Goal: Task Accomplishment & Management: Use online tool/utility

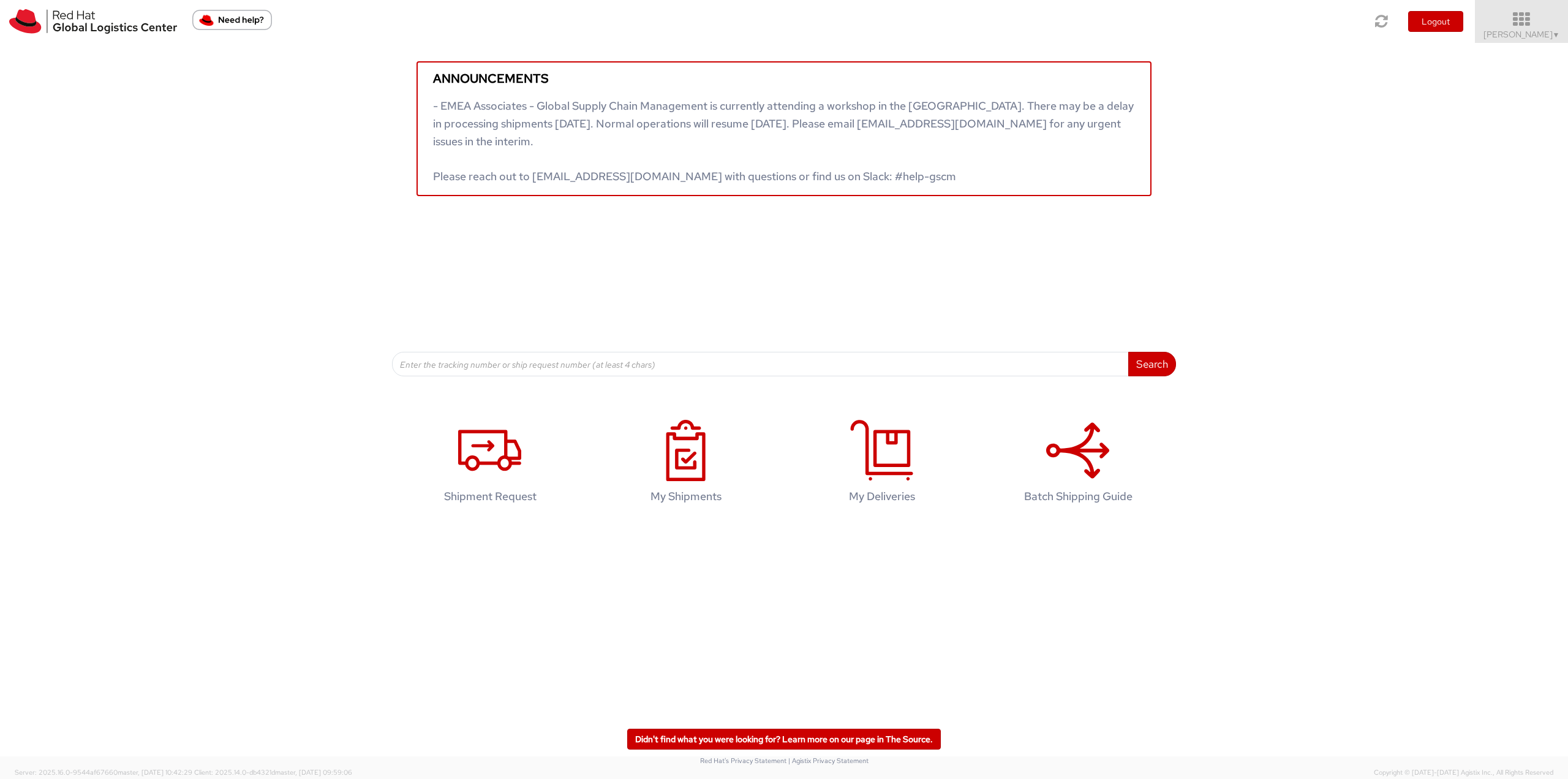
click at [1519, 37] on span "Robert Lomax ▼" at bounding box center [1521, 34] width 76 height 11
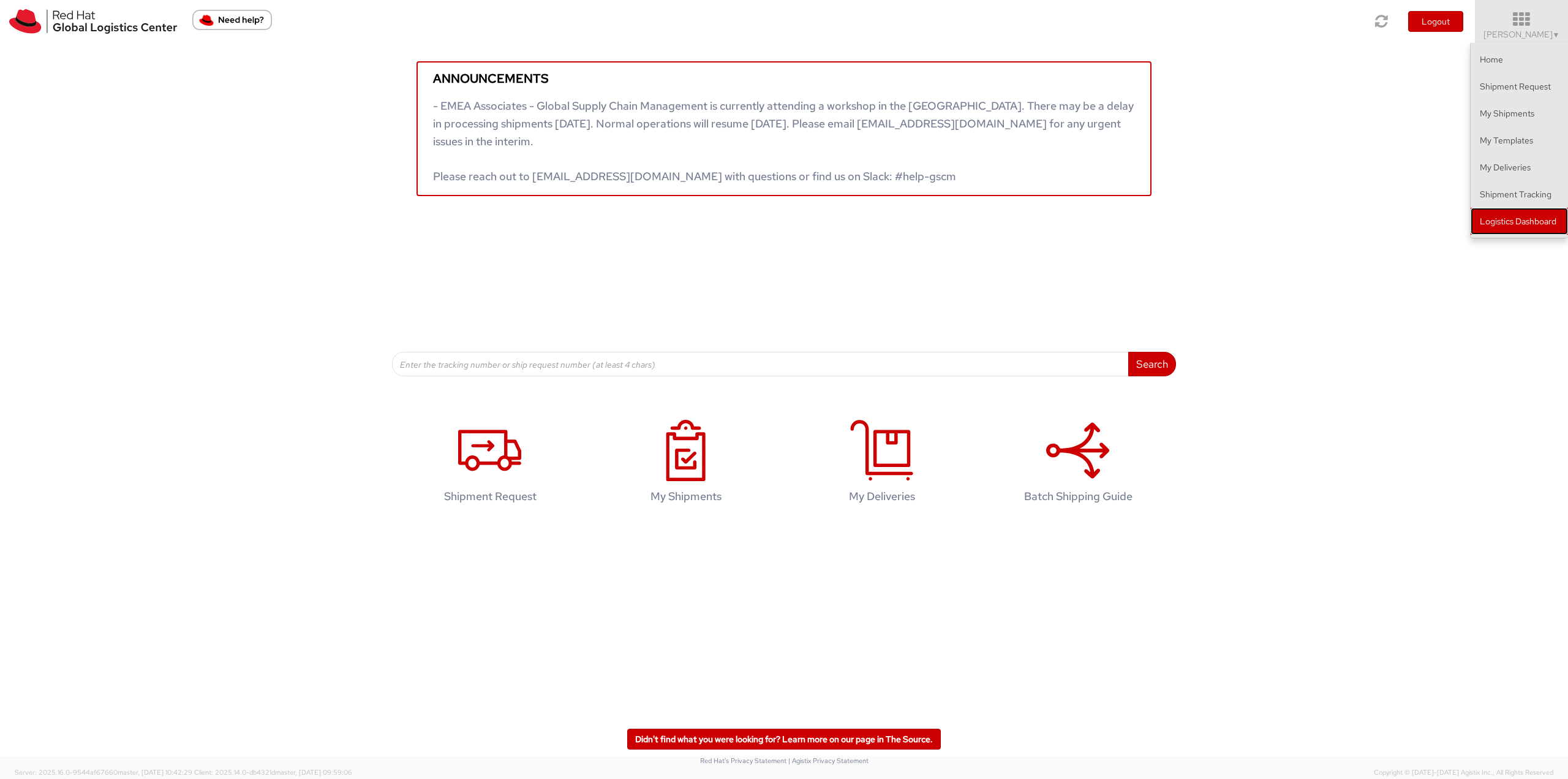
click at [1515, 227] on link "Logistics Dashboard" at bounding box center [1519, 221] width 97 height 27
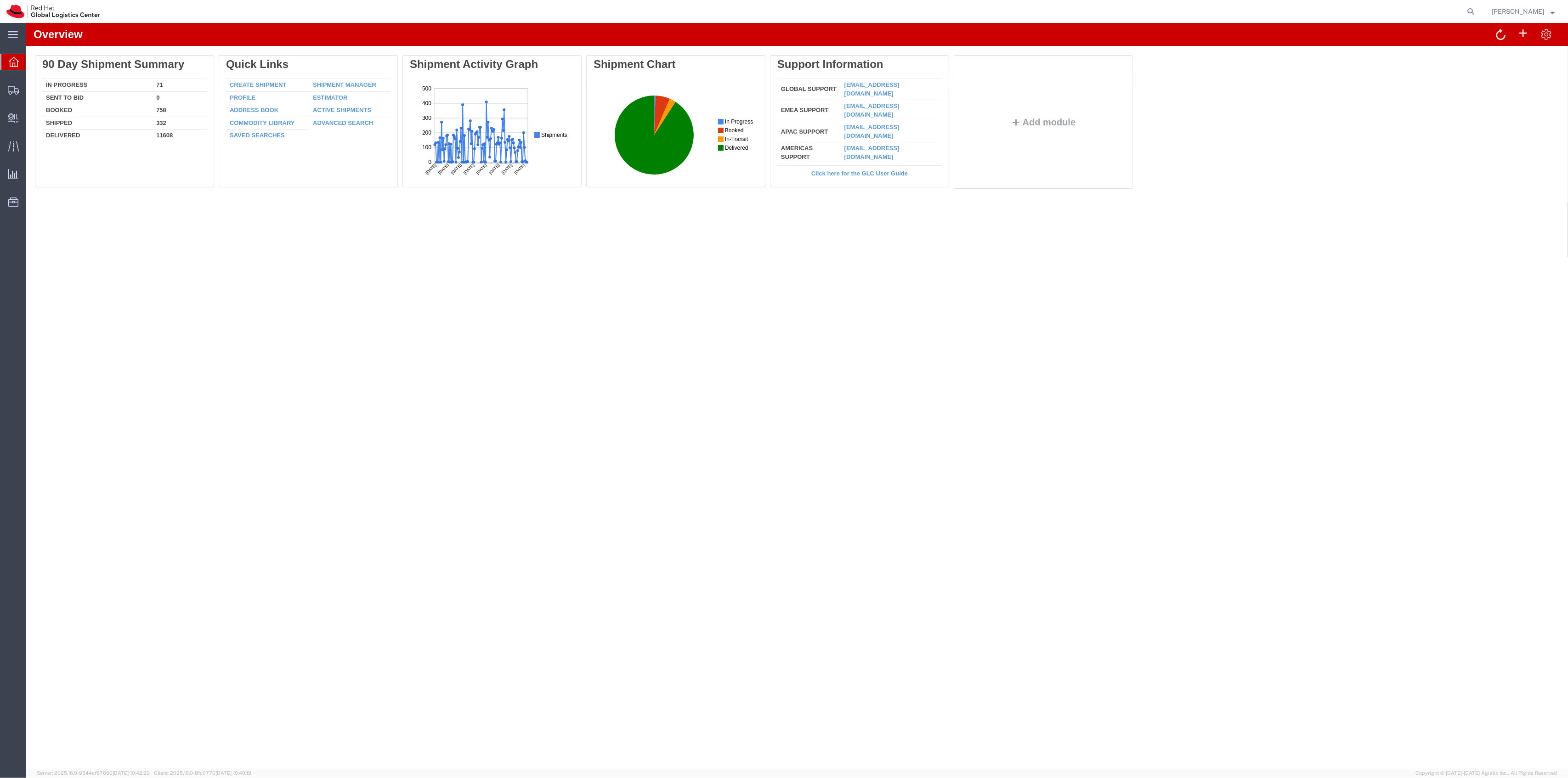
click at [1478, 16] on form at bounding box center [1471, 11] width 15 height 23
click at [1477, 16] on icon at bounding box center [1470, 11] width 13 height 13
paste input "56442539"
type input "56442539"
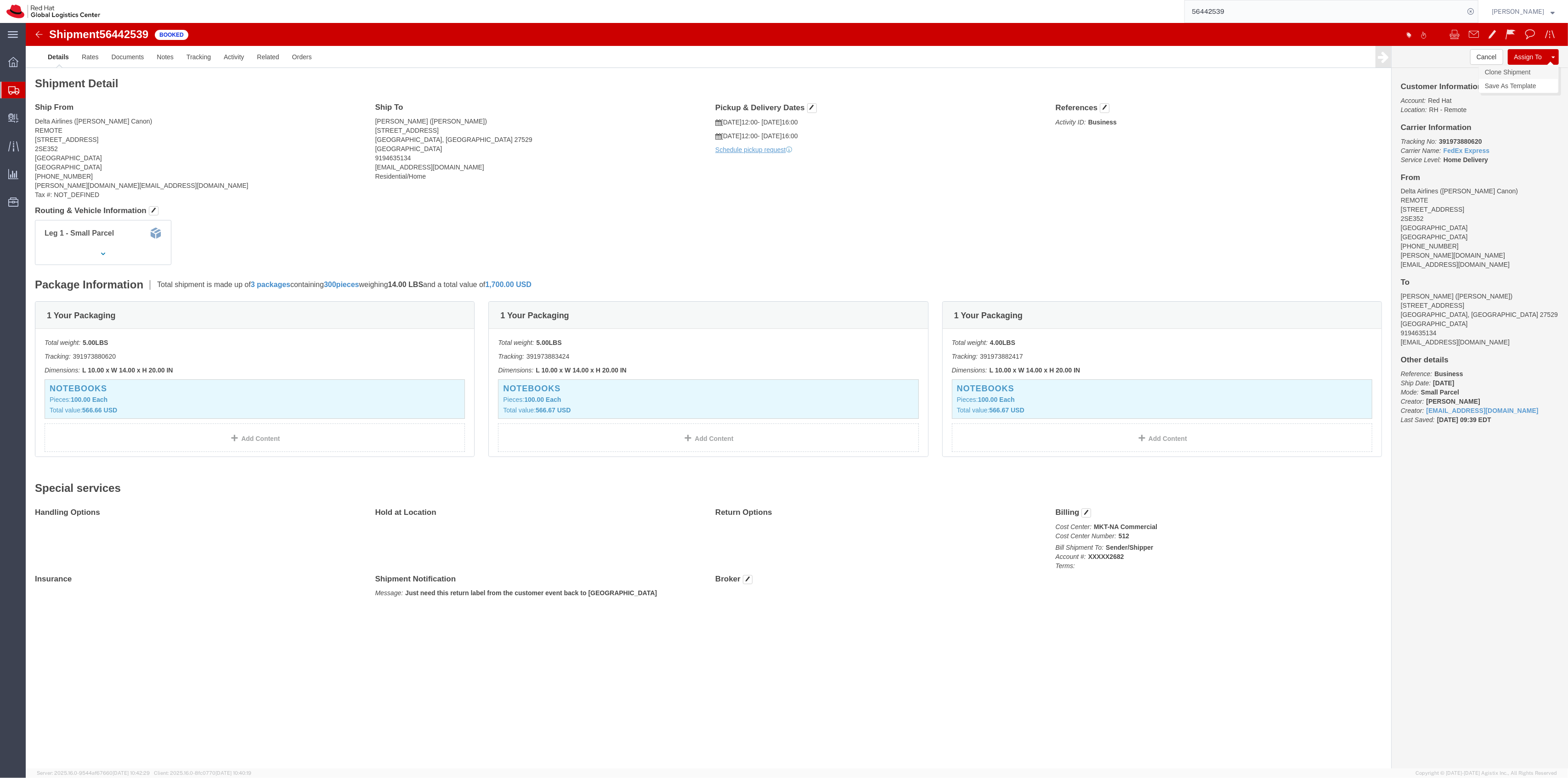
click link "Clone Shipment"
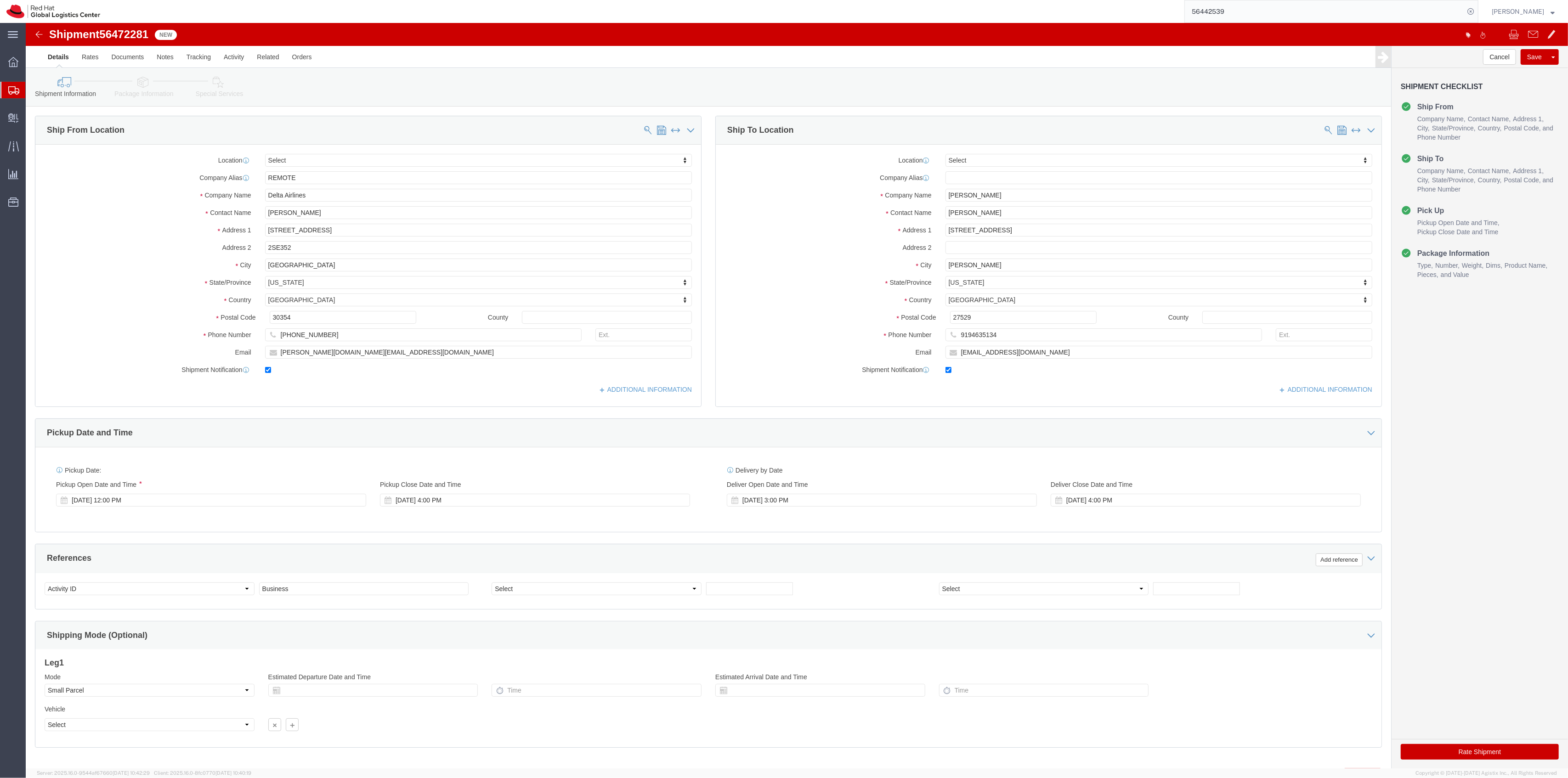
select select
click button "Rate Shipment"
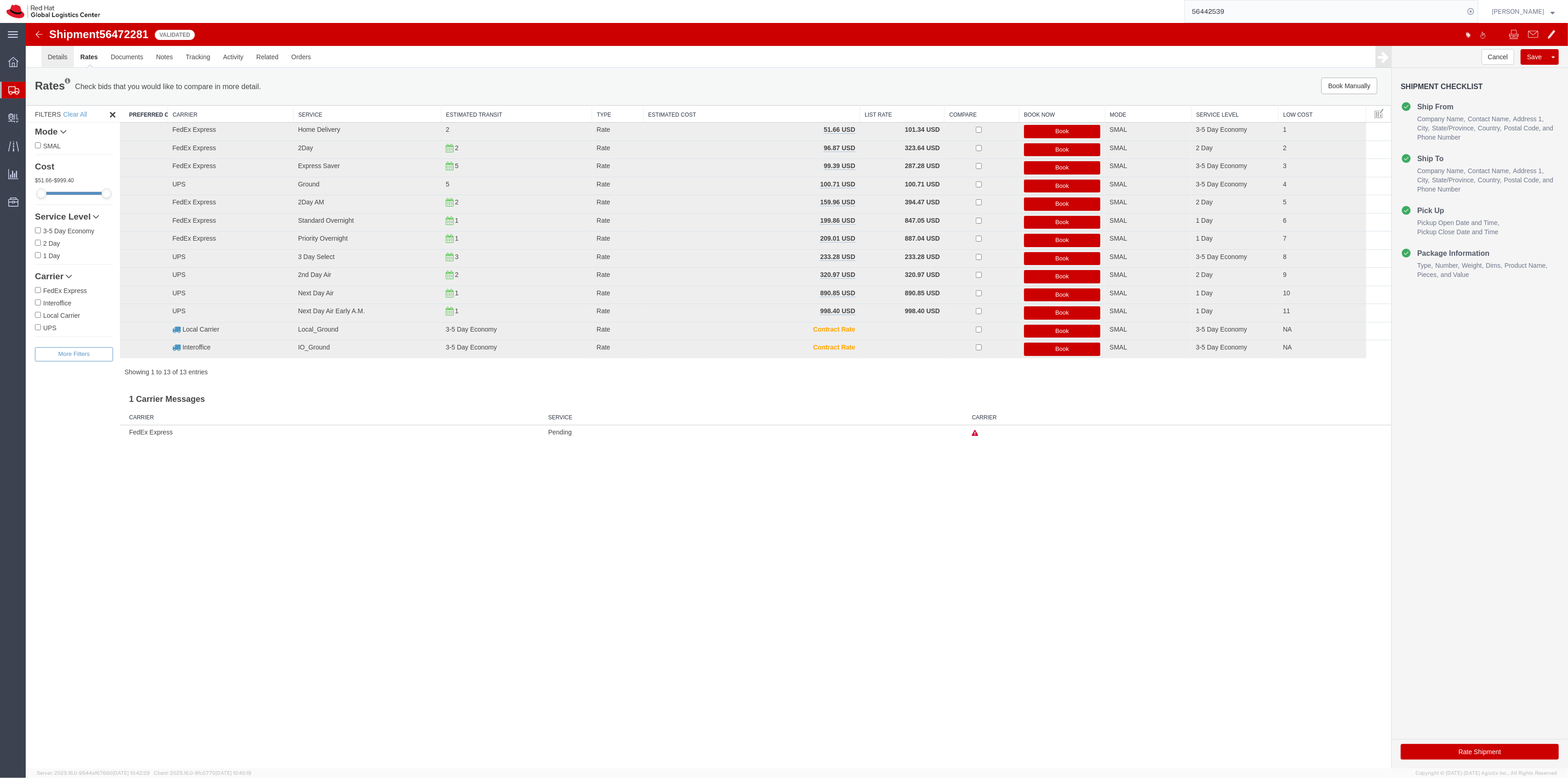
click at [59, 51] on link "Details" at bounding box center [58, 57] width 33 height 22
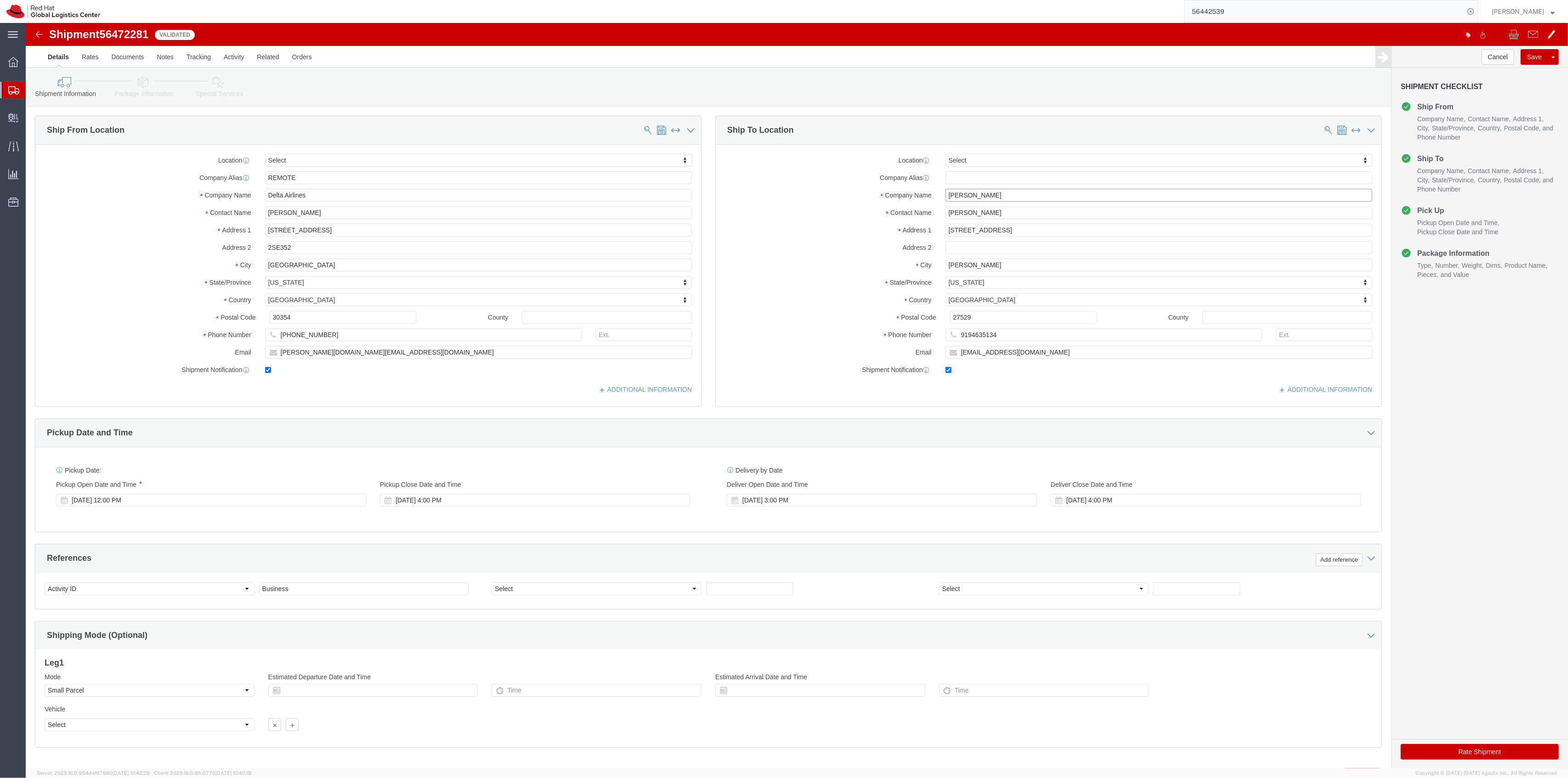
drag, startPoint x: 940, startPoint y: 171, endPoint x: 902, endPoint y: 163, distance: 38.8
click div "Location Select Select My Profile Location RH - Amsterdam - MSO RH - Amsterdam …"
type input "Crystal Sheppard"
click button "Rate Shipment"
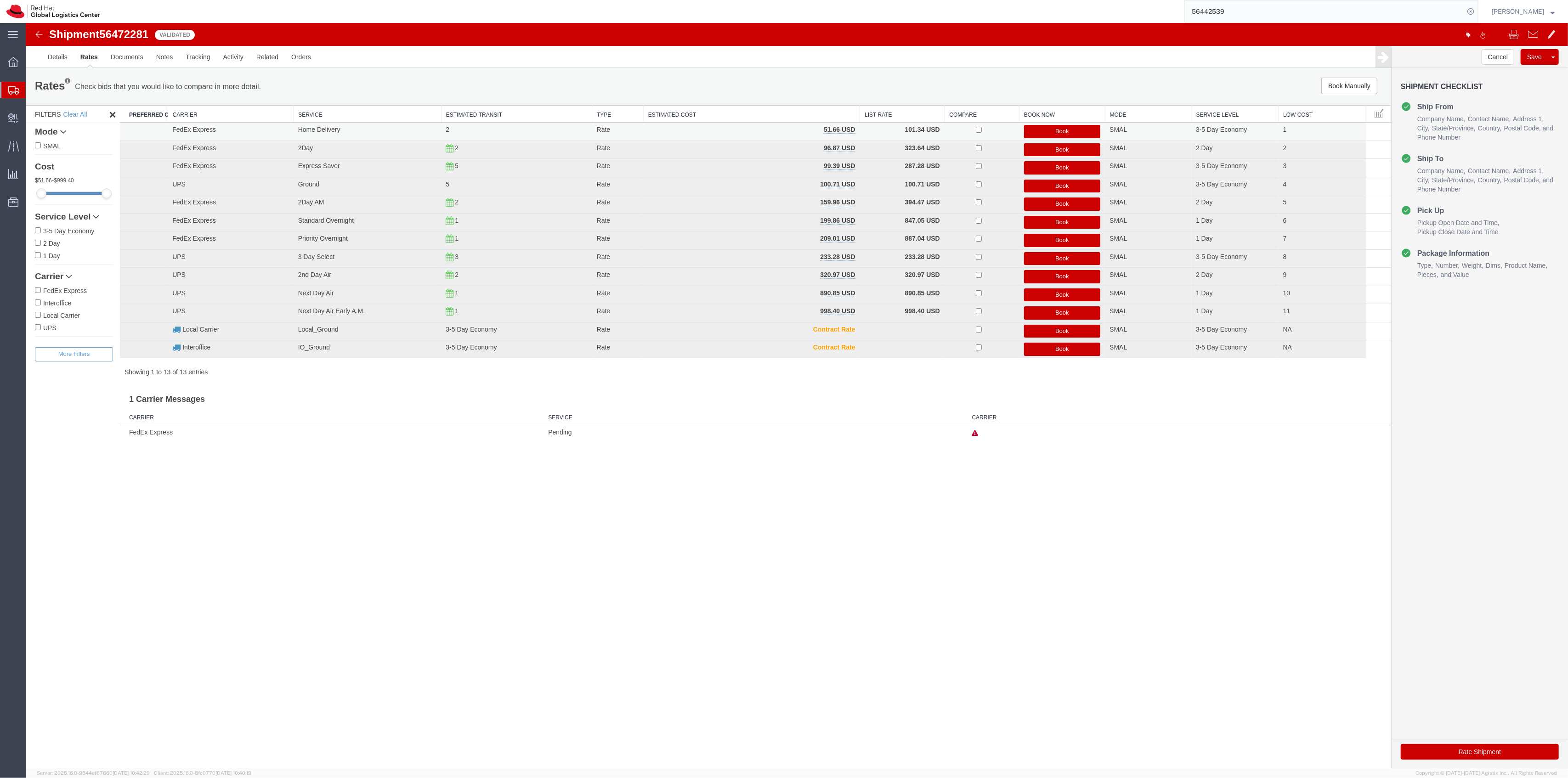
click at [1064, 133] on button "Book" at bounding box center [1062, 131] width 76 height 13
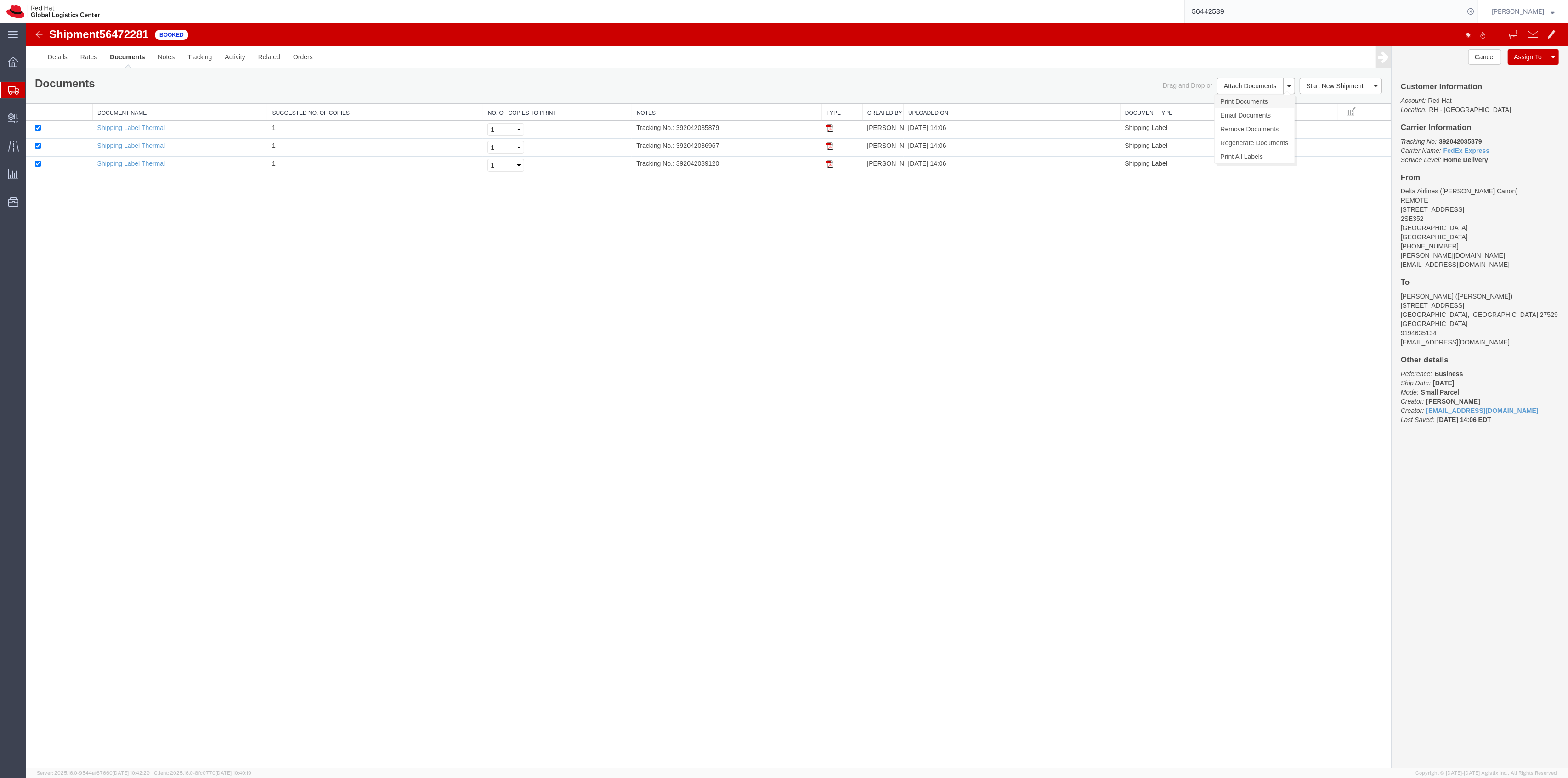
click at [1264, 104] on link "Print Documents" at bounding box center [1255, 101] width 80 height 14
click at [0, 0] on span "Create Shipment" at bounding box center [0, 0] width 0 height 0
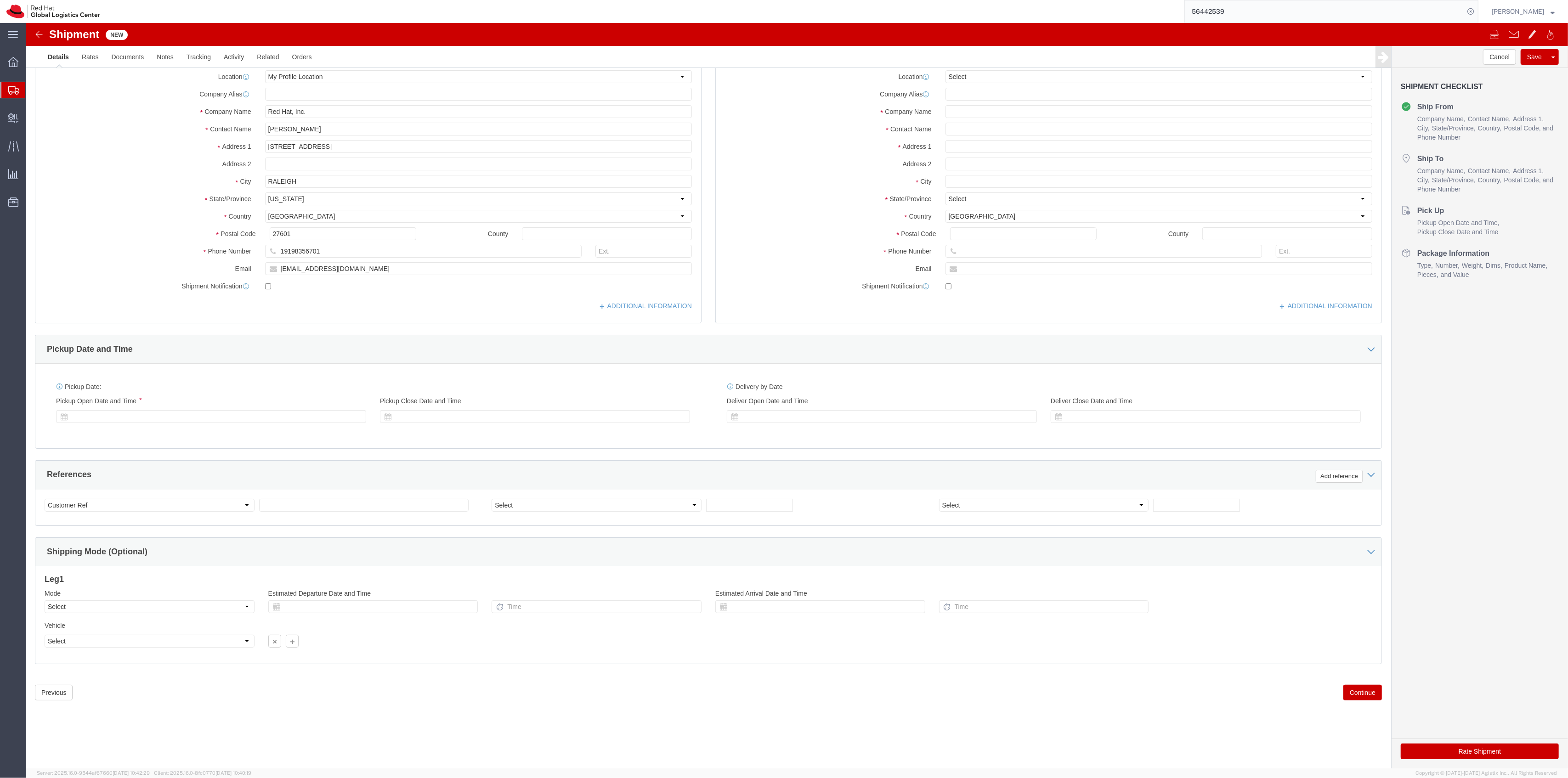
select select "MYPROFILE"
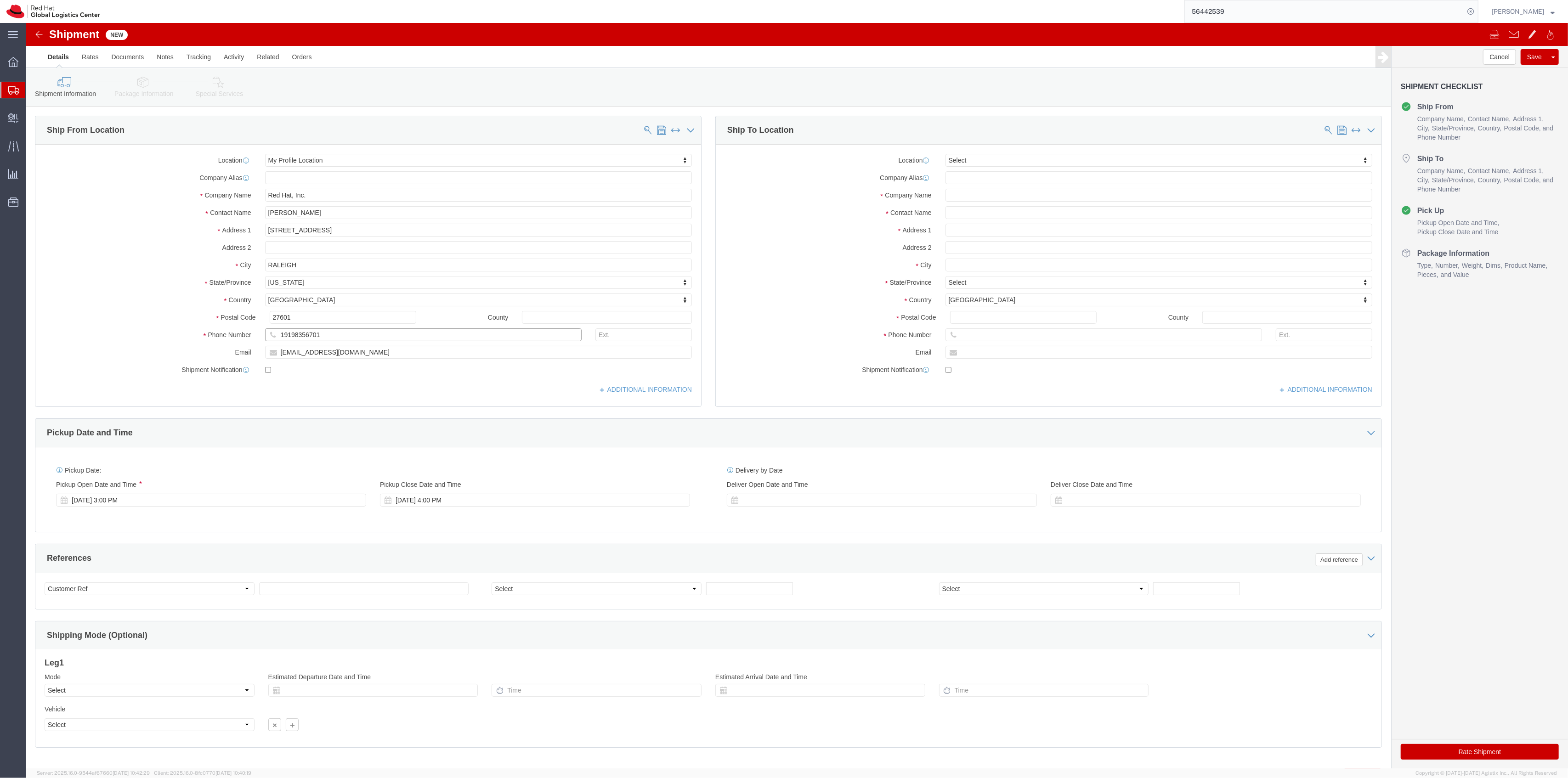
drag, startPoint x: 313, startPoint y: 310, endPoint x: 172, endPoint y: 301, distance: 141.3
click div "Location My Profile Location Select My Profile Location RH - Amsterdam - MSO RH…"
drag, startPoint x: 295, startPoint y: 189, endPoint x: 151, endPoint y: 171, distance: 145.1
click div "Location My Profile Location Select My Profile Location RH - Amsterdam - MSO RH…"
type input "NIcky Brunson"
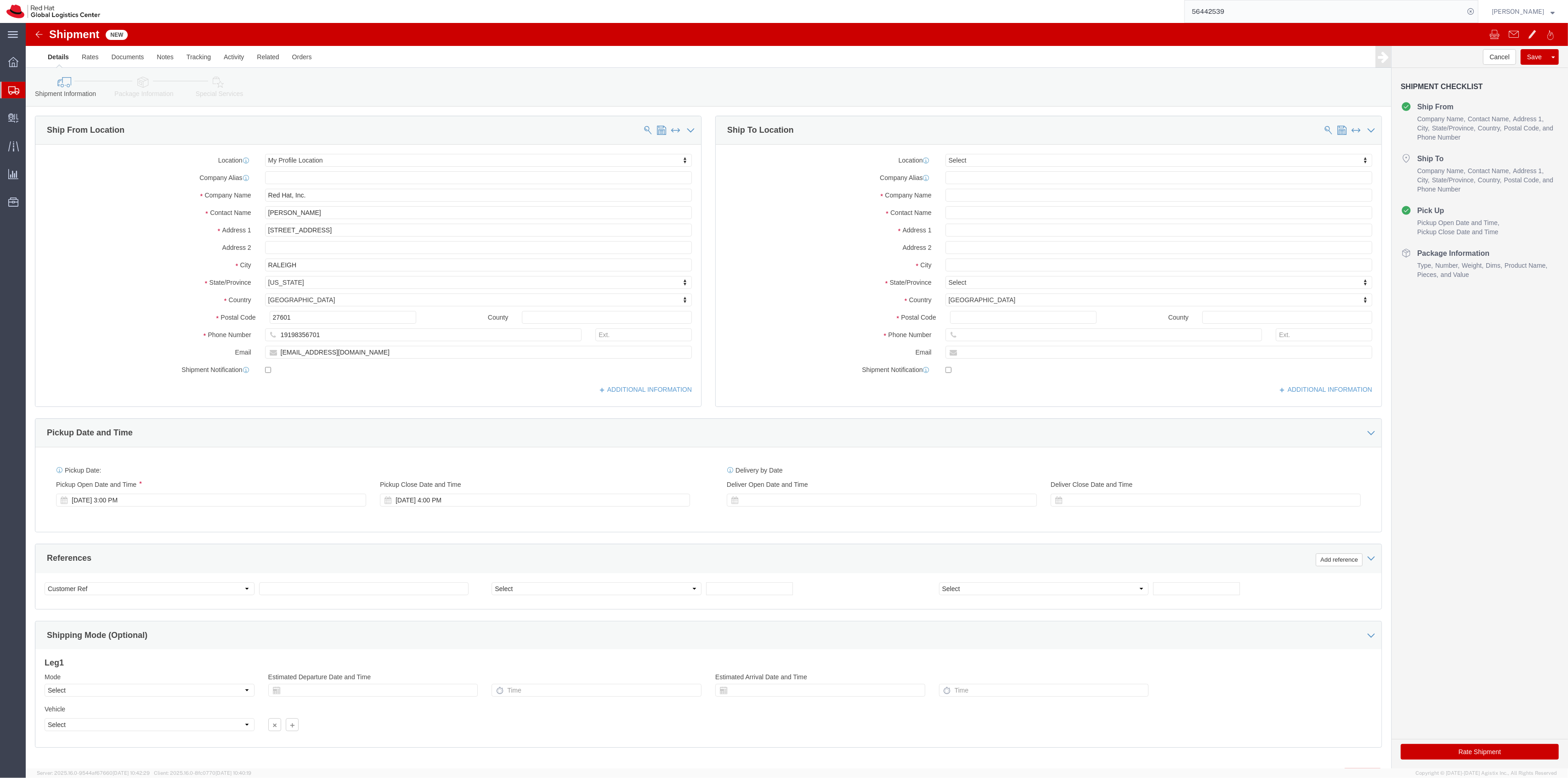
click div "Shipment Information Package Information Special Services"
click link "Package Information"
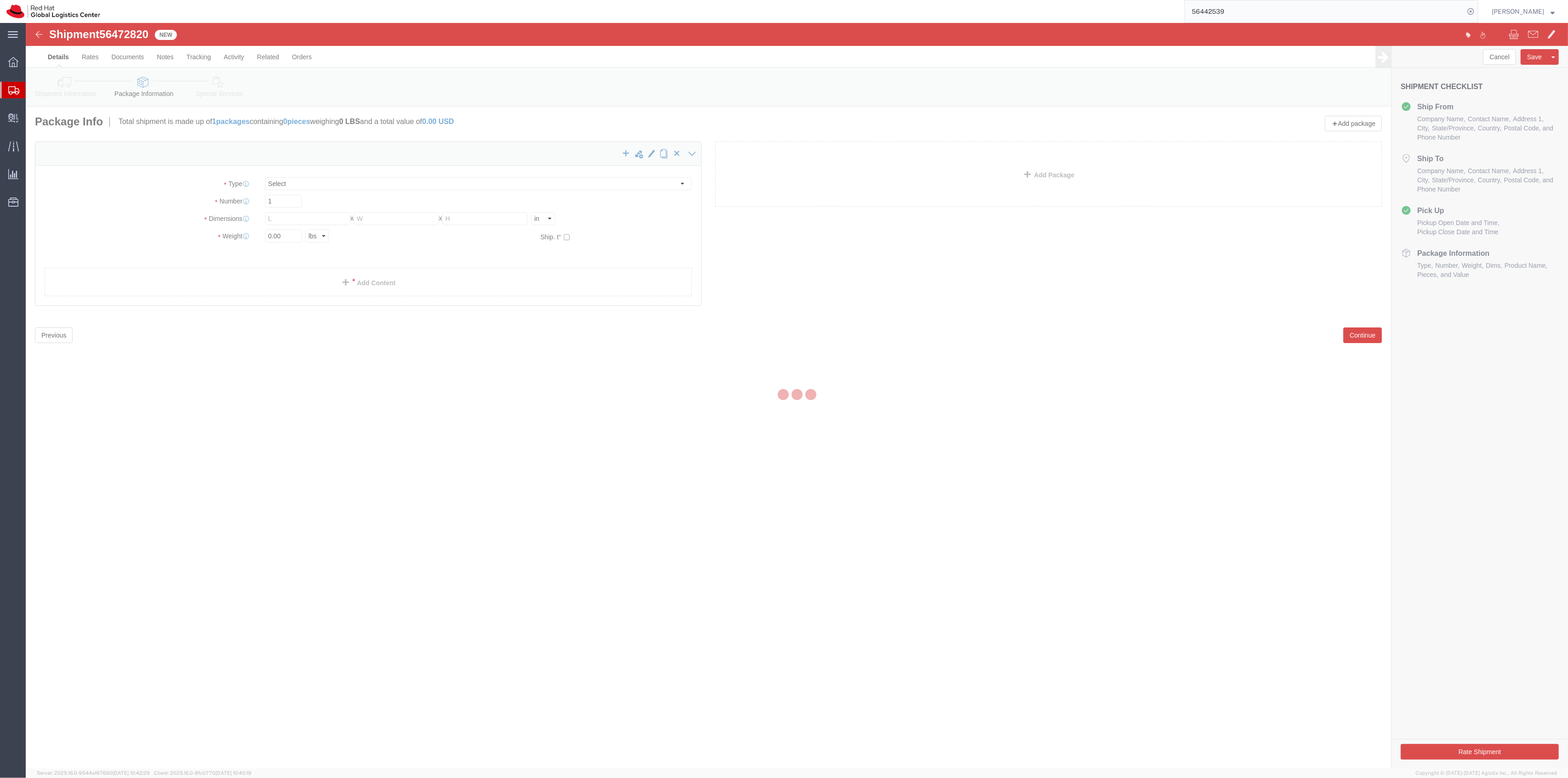
select select
click at [324, 294] on div at bounding box center [797, 396] width 1542 height 745
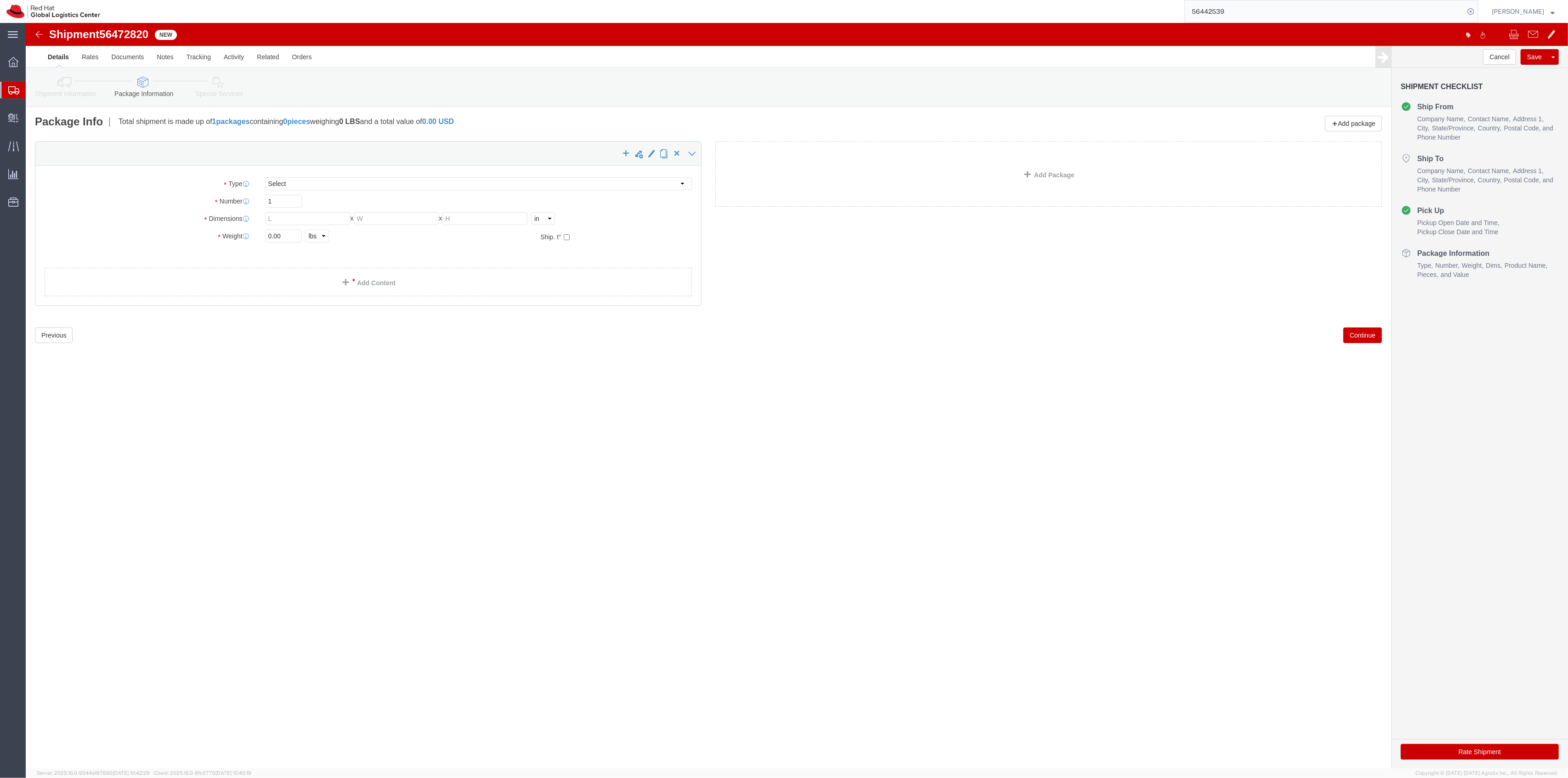
click link "Add Content"
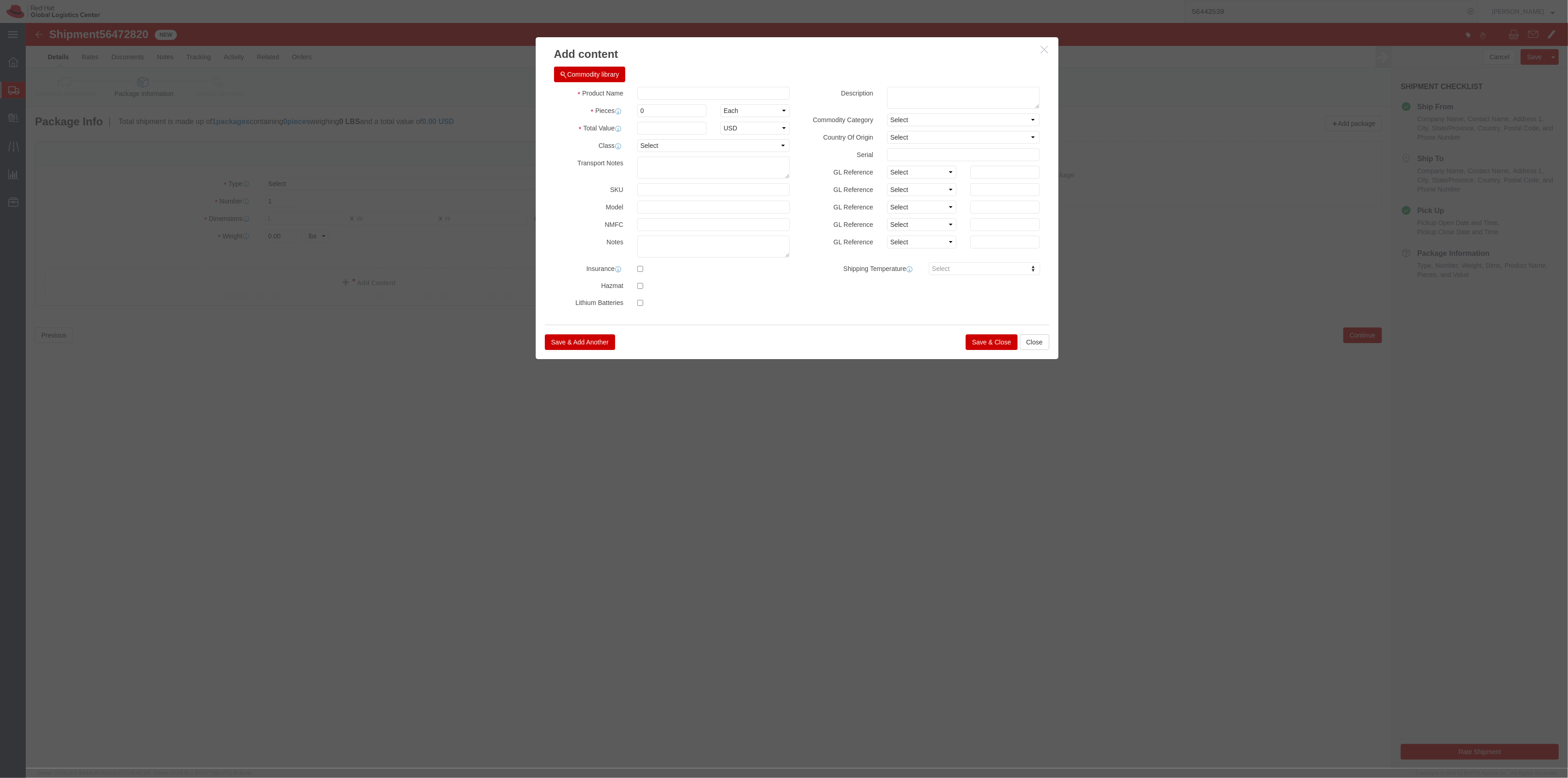
click div "Product Name Pieces 0 Select Bag Barrels 100Board Feet Bottle Box Blister Pack …"
click input "text"
type input "B"
type input "Computer Tote"
drag, startPoint x: 627, startPoint y: 95, endPoint x: 621, endPoint y: 88, distance: 9.2
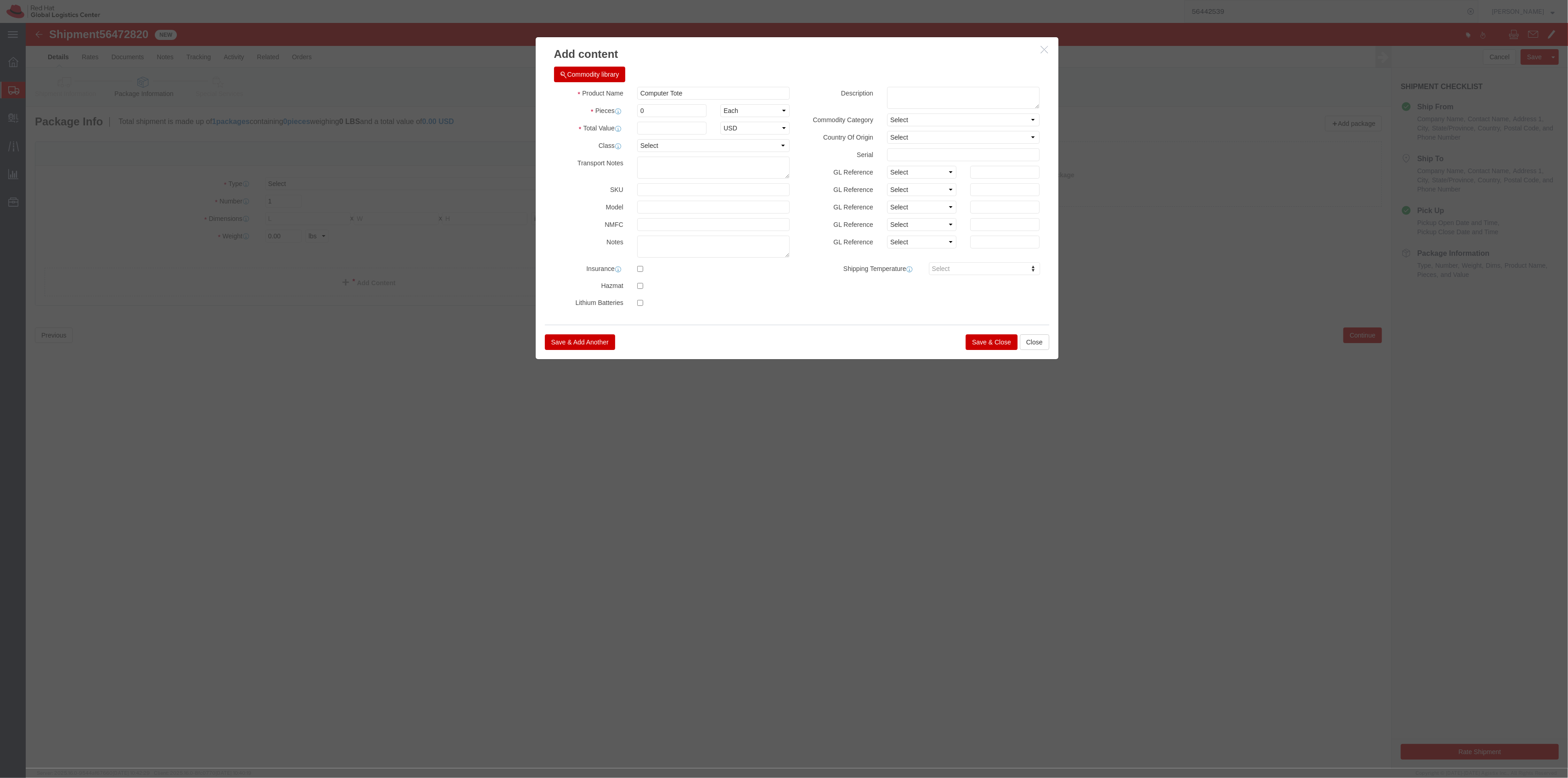
click div "Product Name Computer Tote Computer Pieces 0 Select Bag Barrels 100Board Feet B…"
drag, startPoint x: 621, startPoint y: 88, endPoint x: 566, endPoint y: 82, distance: 55.3
click div "Pieces 0 Select Bag Barrels 100Board Feet Bottle Box Blister Pack Carats Can Ca…"
type input "1"
click input "text"
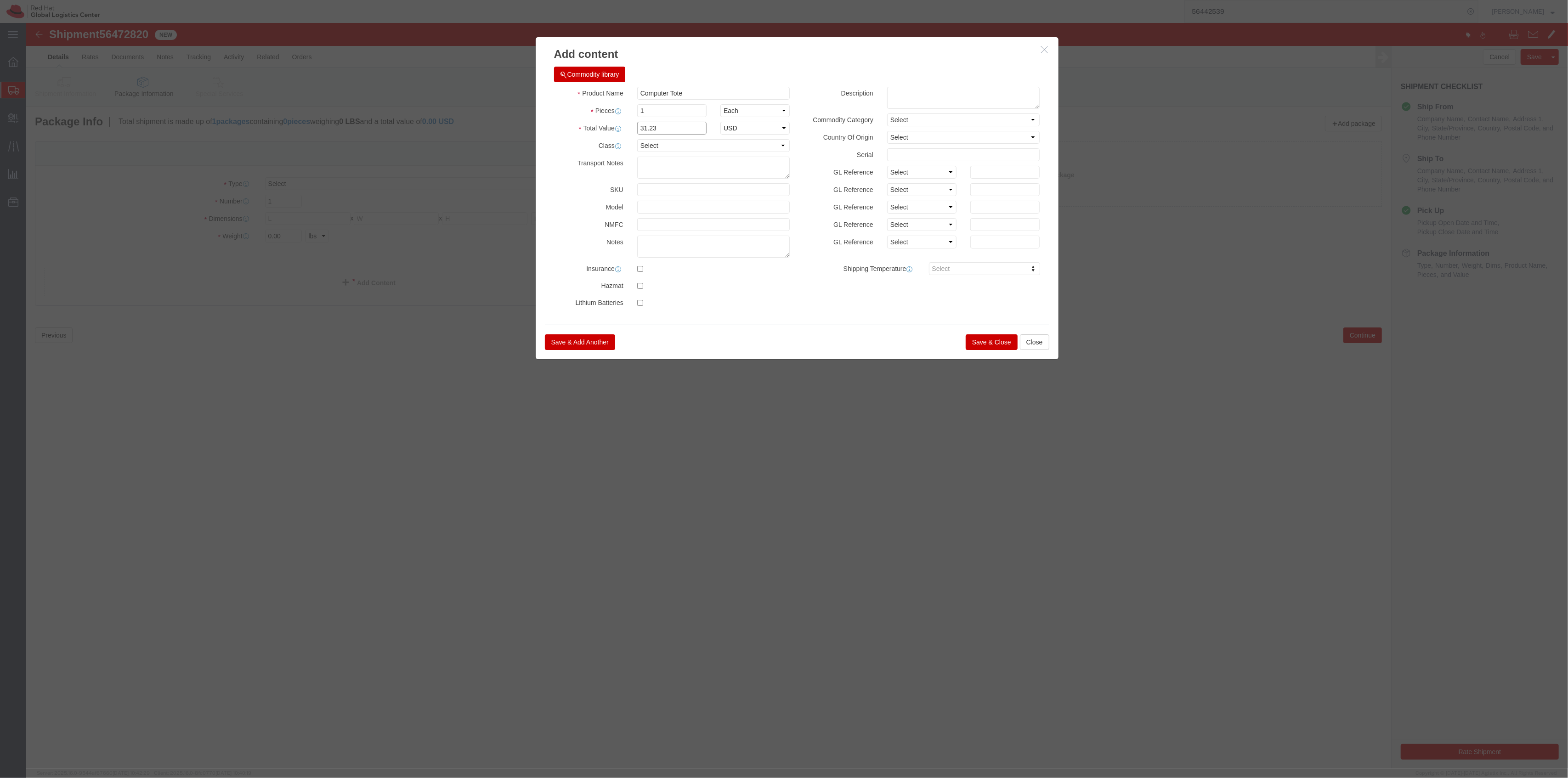
type input "31.23"
click textarea
click select "Select Afghanistan Åland Islands Albania Algeria American Samoa Andorra Angola …"
select select "CN"
click select "Select Afghanistan Åland Islands Albania Algeria American Samoa Andorra Angola …"
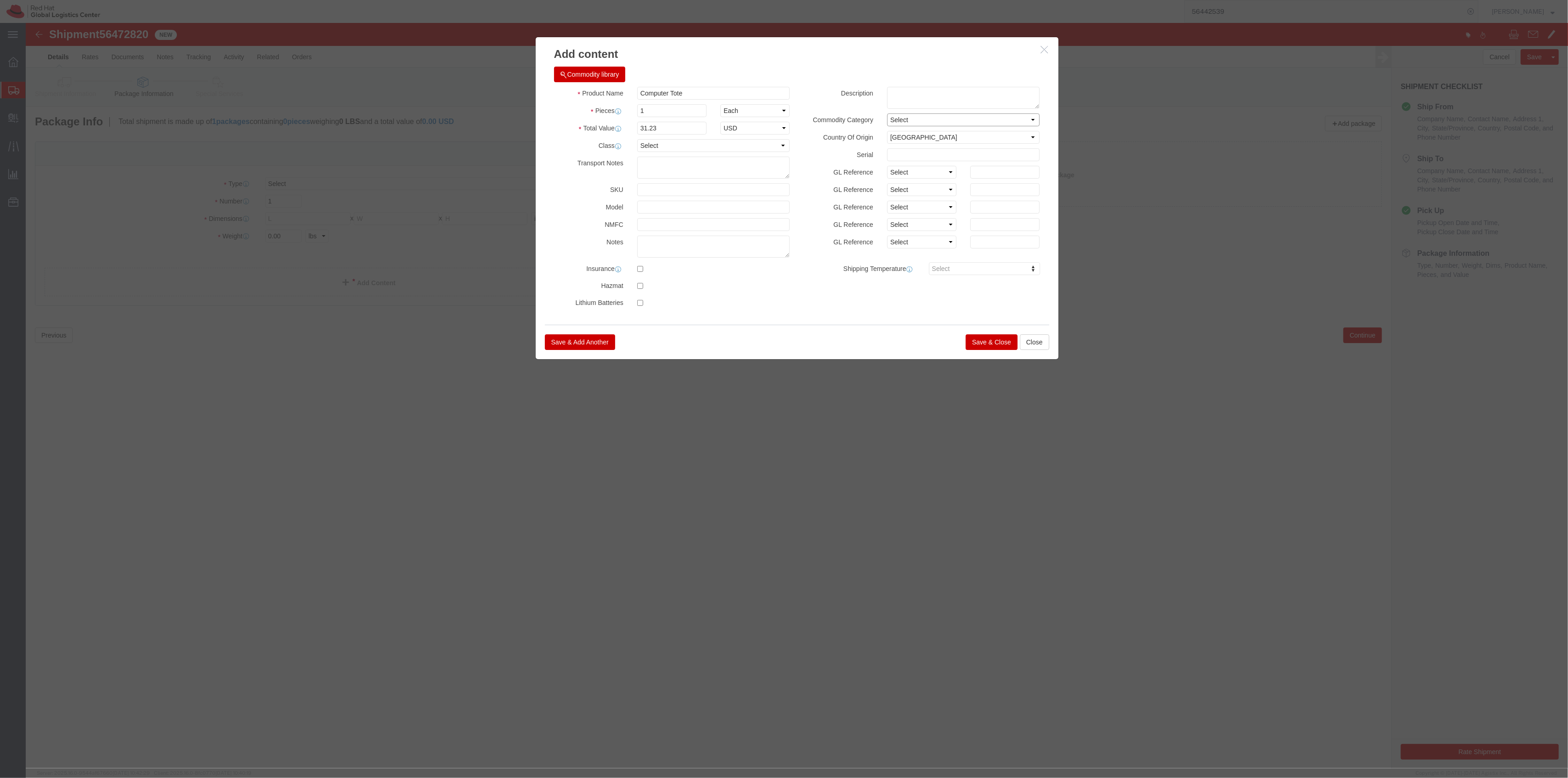
click select "Select"
click div "Description"
click button "Save & Close"
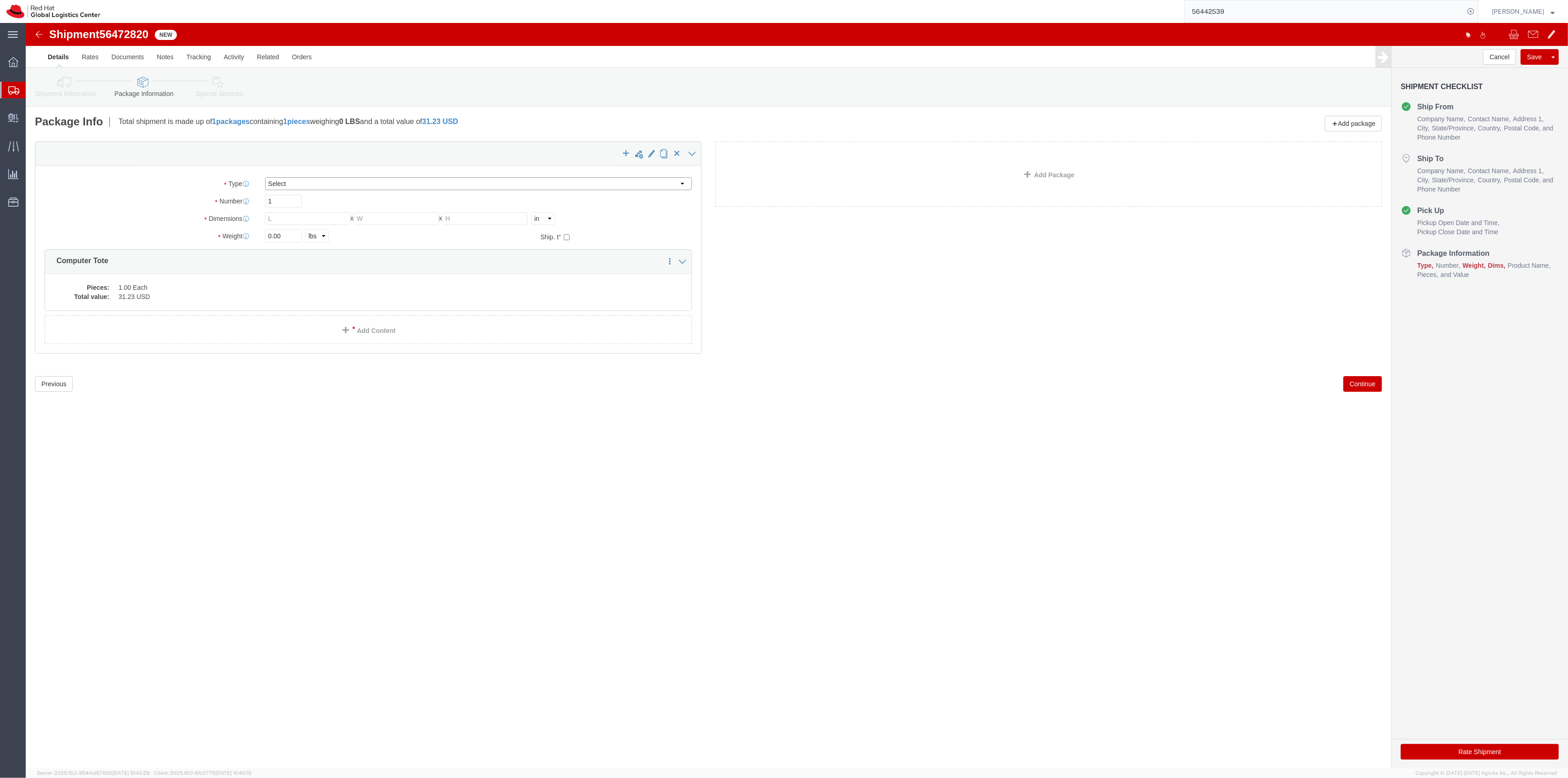
drag, startPoint x: 344, startPoint y: 157, endPoint x: 351, endPoint y: 167, distance: 12.2
click select "Select Case(s) Crate(s) Envelope Large Box Medium Box PAK Skid(s) Small Box Sma…"
click div "Previous Continue"
click div "x Package Type Select Case(s) Crate(s) Envelope Large Box Medium Box PAK Skid(s…"
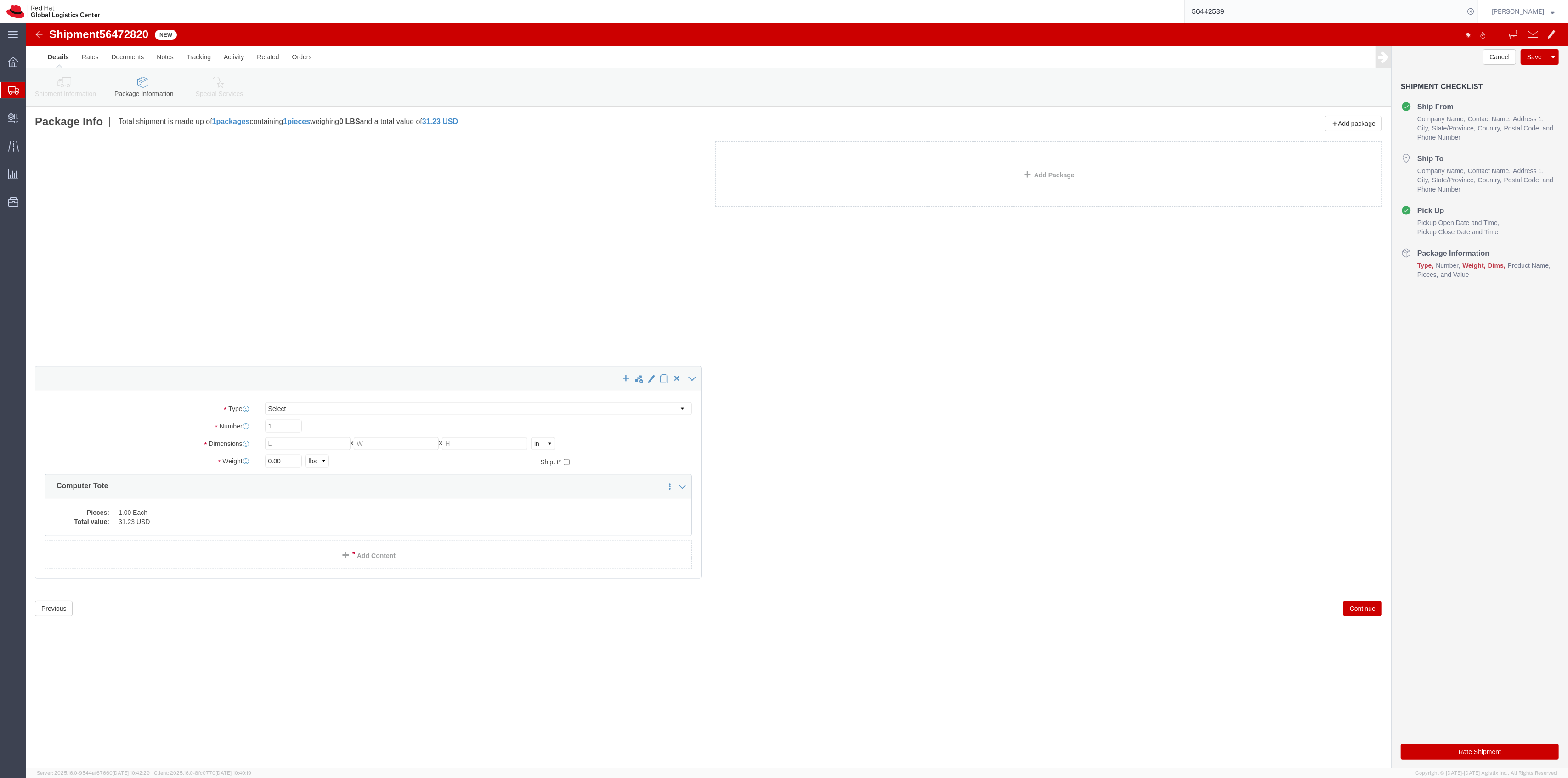
click div
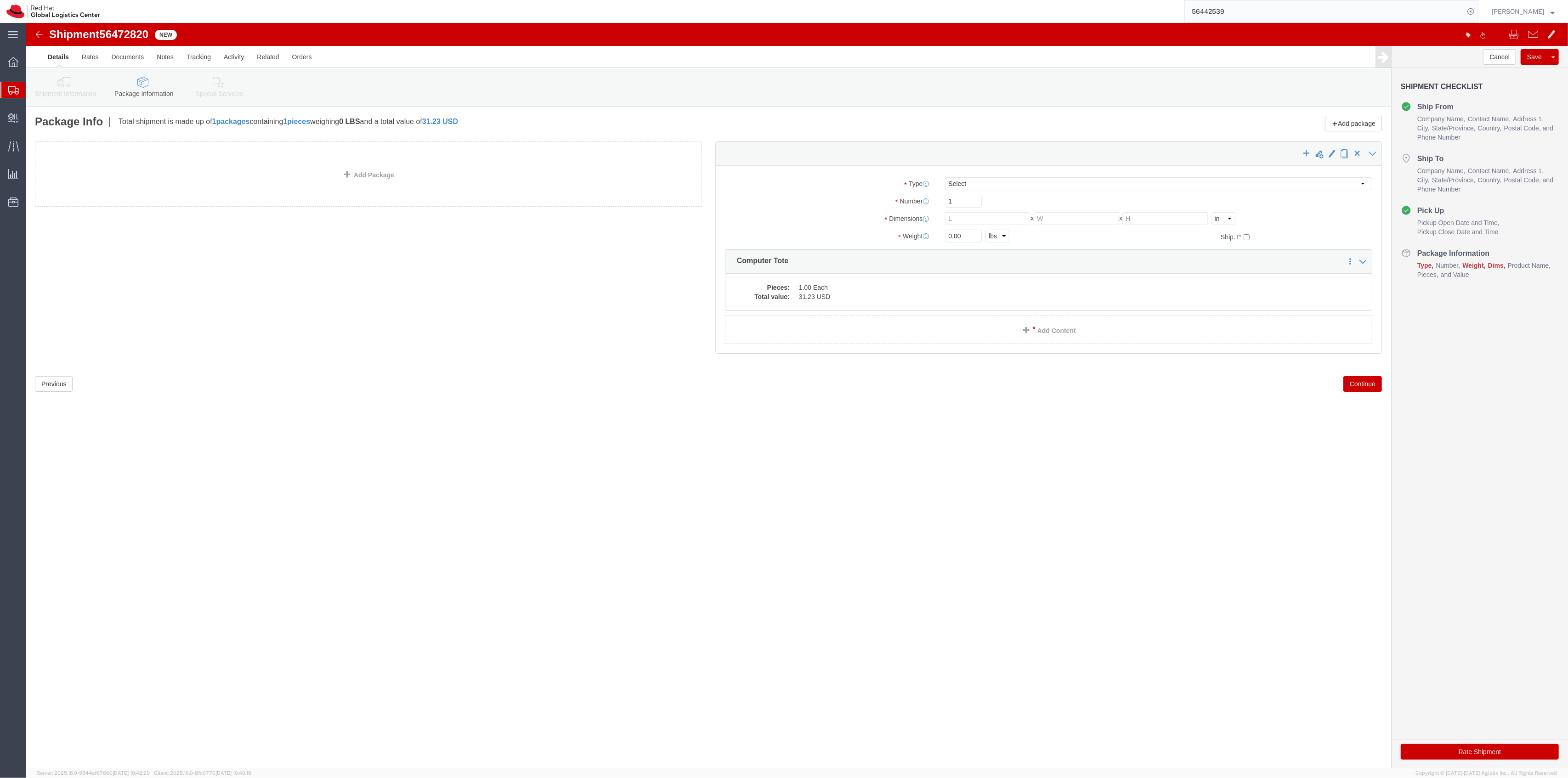
click div "x"
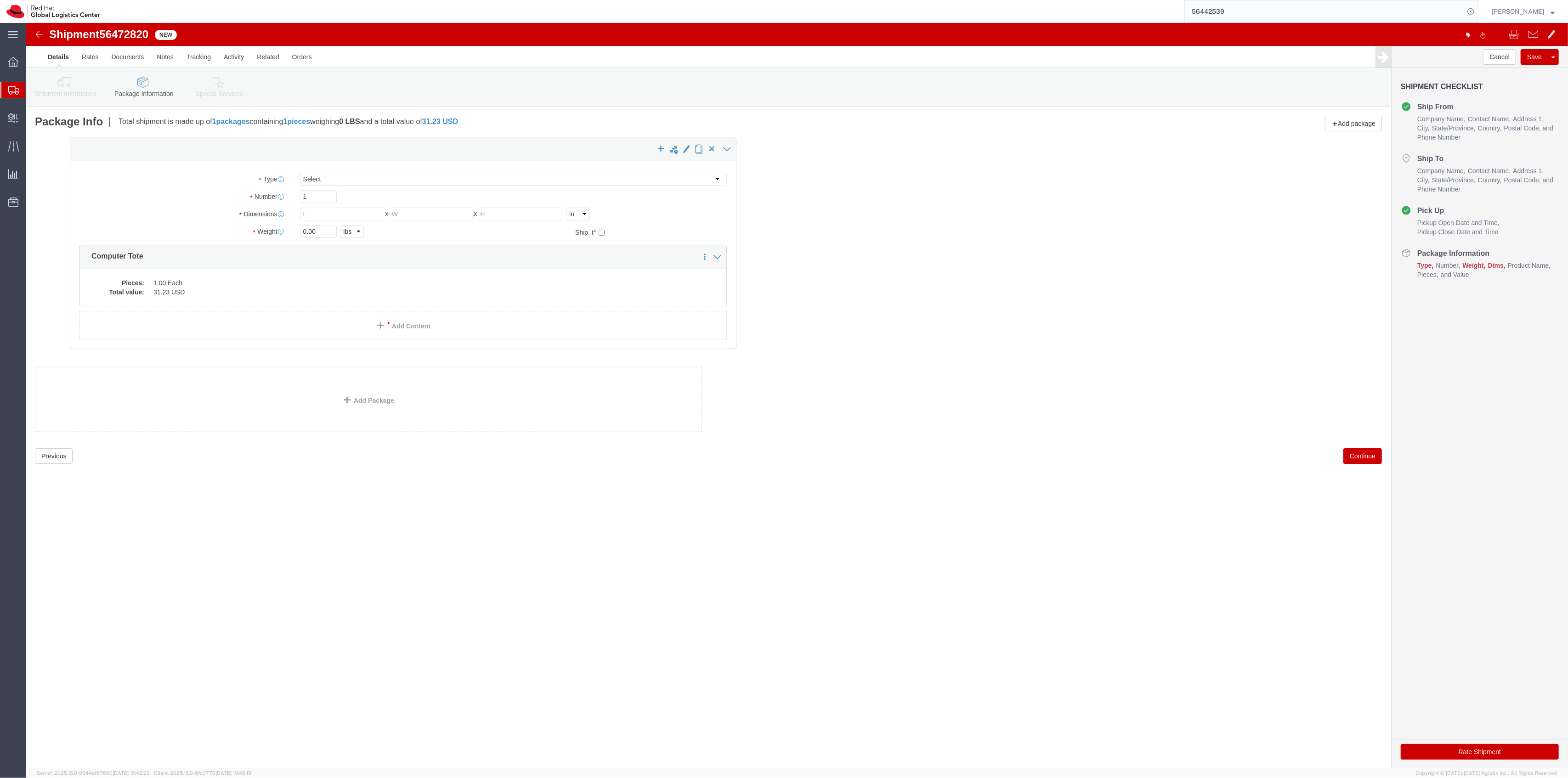
drag, startPoint x: 1039, startPoint y: 128, endPoint x: 376, endPoint y: 122, distance: 663.0
click div "x Package Type Select Case(s) Crate(s) Envelope Large Box Medium Box PAK Skid(s…"
drag, startPoint x: 302, startPoint y: 167, endPoint x: 304, endPoint y: 163, distance: 4.5
click select "Select Case(s) Crate(s) Envelope Large Box Medium Box PAK Skid(s) Small Box Sma…"
select select "YRPK"
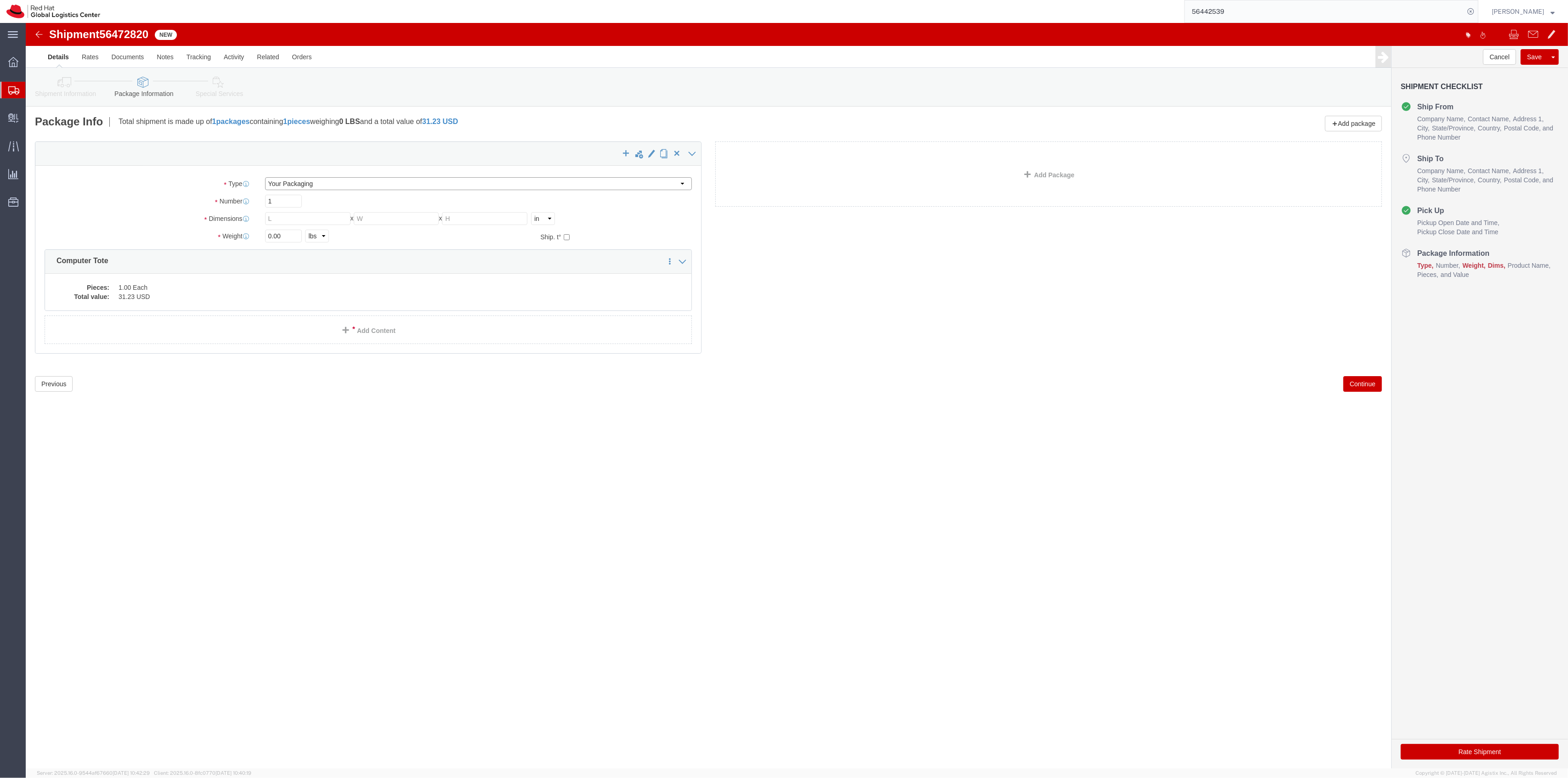
click select "Select Case(s) Crate(s) Envelope Large Box Medium Box PAK Skid(s) Small Box Sma…"
click input "text"
type input "14"
type input "12"
type input "4"
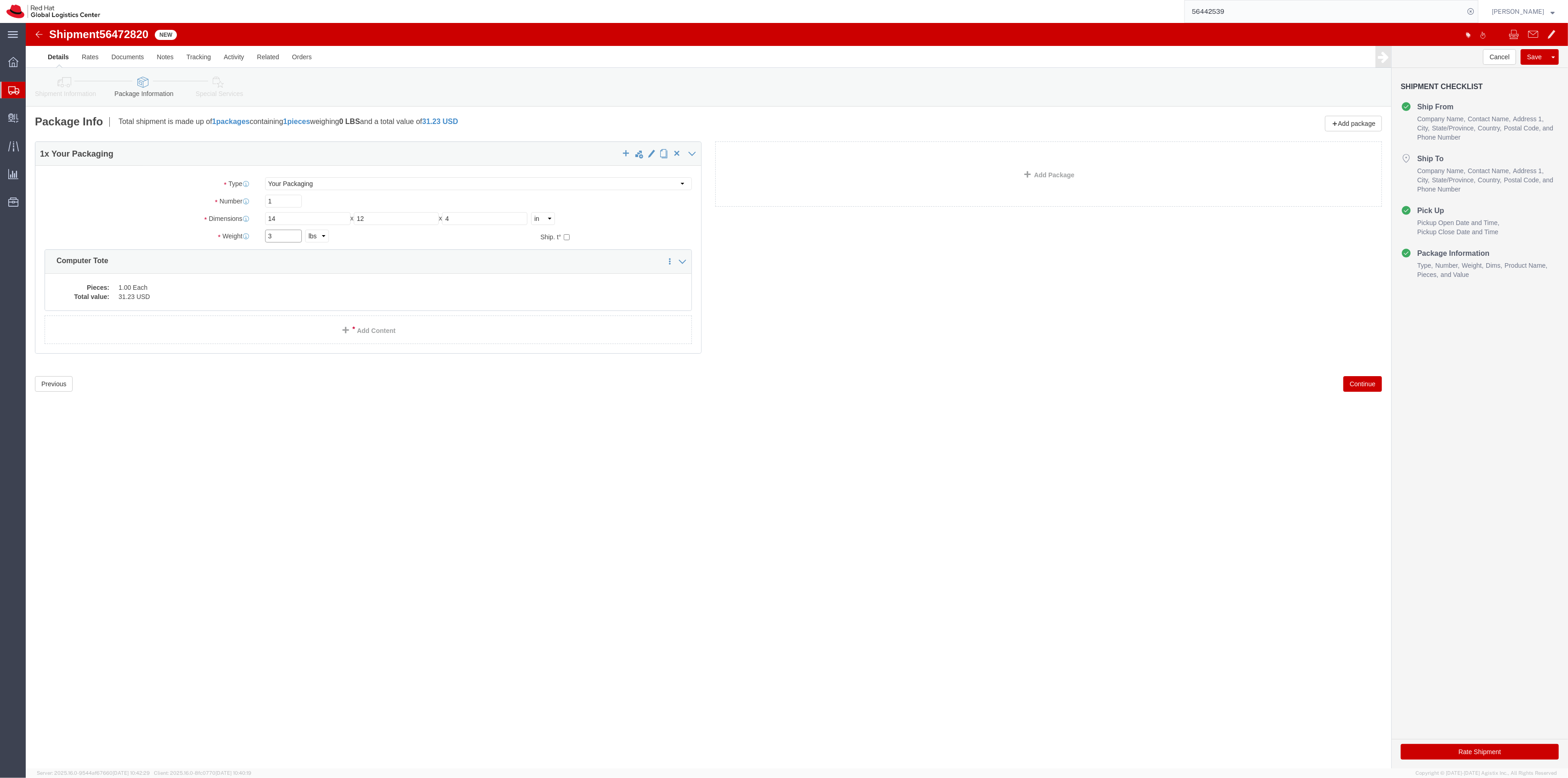
type input "3"
click link "Shipment Information"
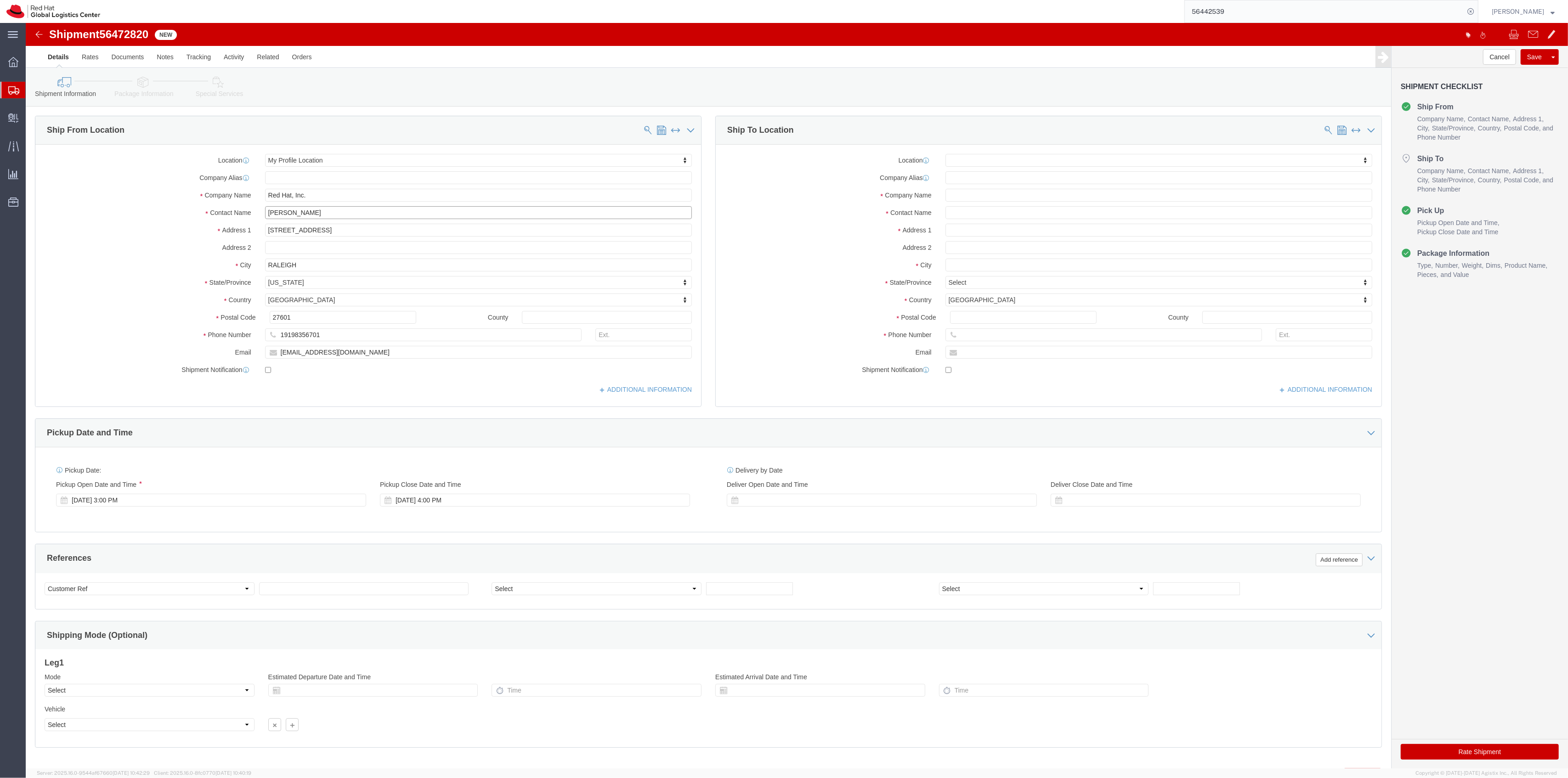
drag, startPoint x: 220, startPoint y: 189, endPoint x: 190, endPoint y: 185, distance: 30.3
click div "Contact Name NIcky Brunson"
paste input "icky Bro"
type input "Nicky Bronson"
drag, startPoint x: 355, startPoint y: 333, endPoint x: 200, endPoint y: 318, distance: 155.7
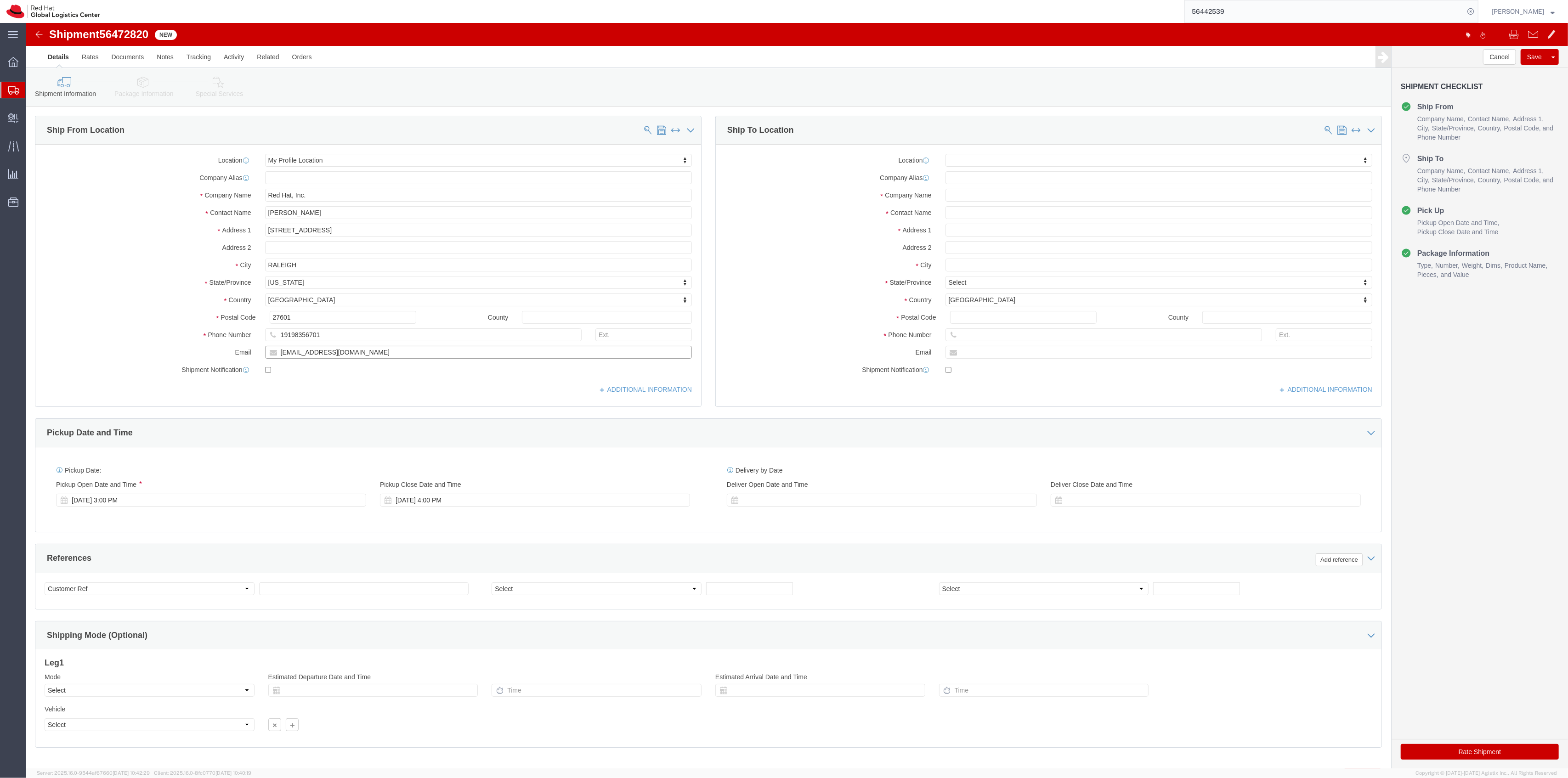
click div "Location My Profile Location My Profile Location RH - Amsterdam - MSO RH - Amst…"
paste input "nbronson"
type input "nbronson@redhat.com"
checkbox input "true"
click input "text"
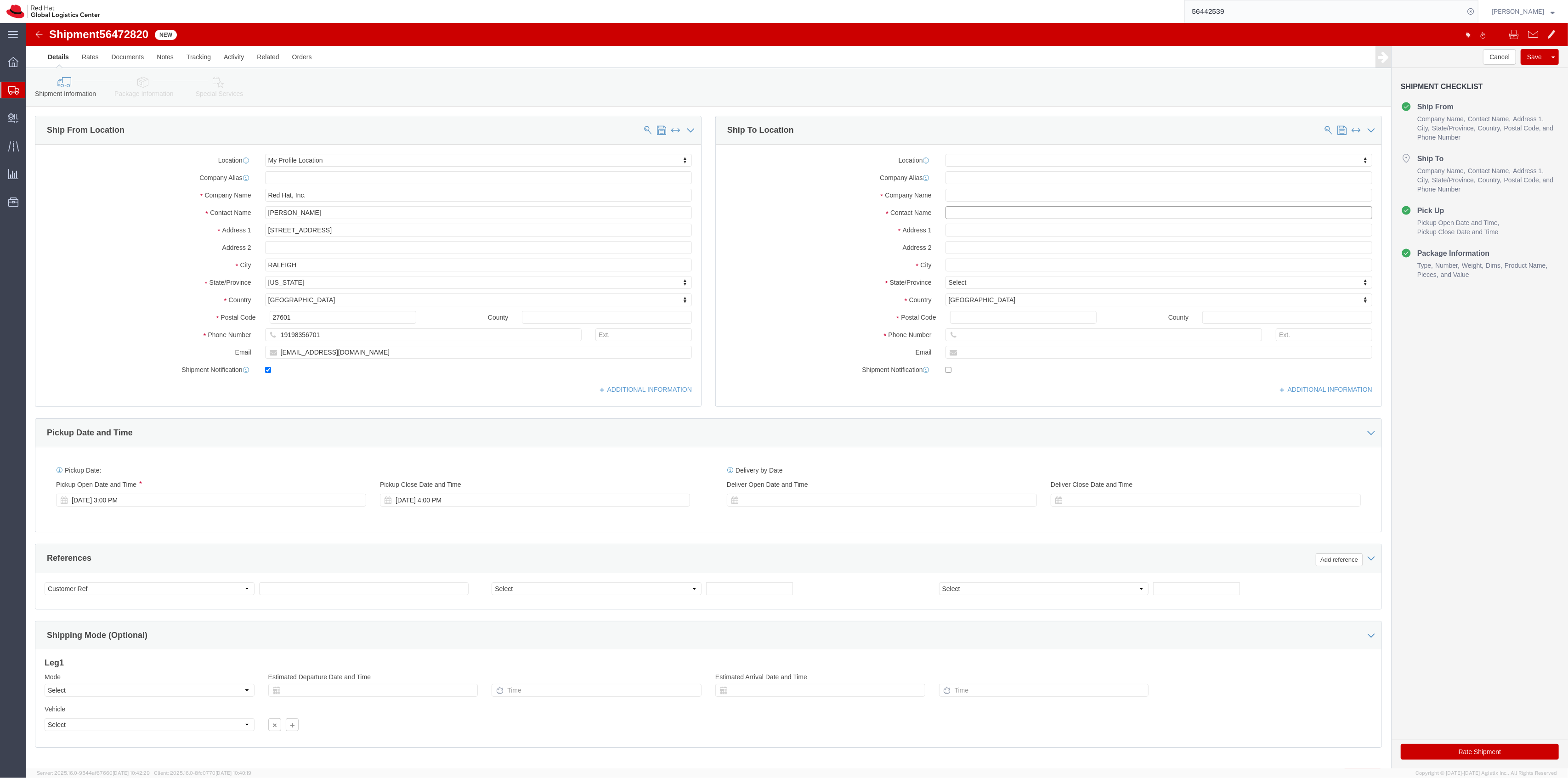
click input "text"
paste input "Tobias Magero Thorsen"
type input "Tobias Magero Thorsen"
click p "- Red Hat - (Tobias Magero Thorsen)"
select select
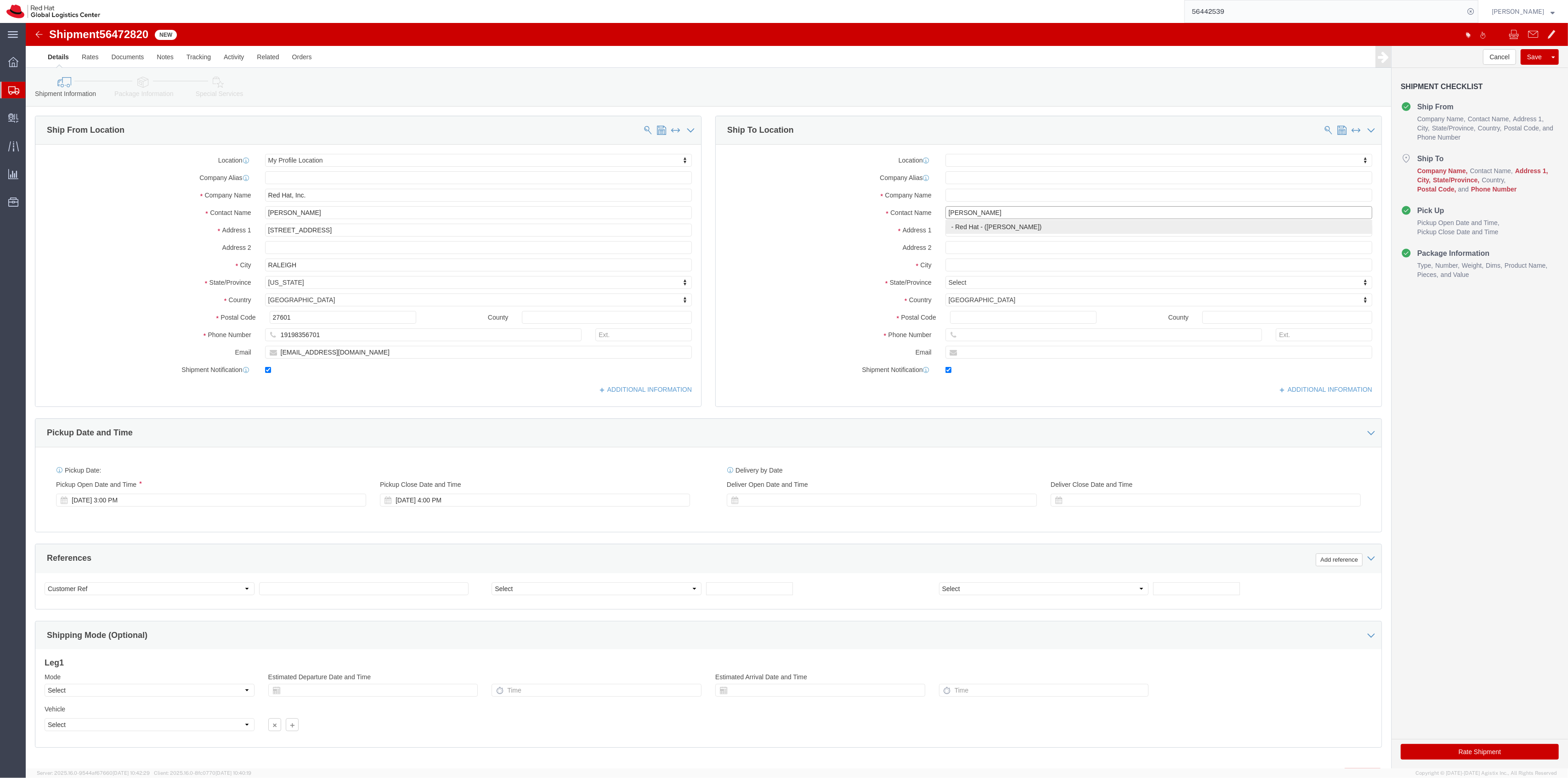
type input "Red Hat"
select select
type input "tmagerot@redhat.com"
checkbox input "true"
type input "Tobias Magero Thorsen"
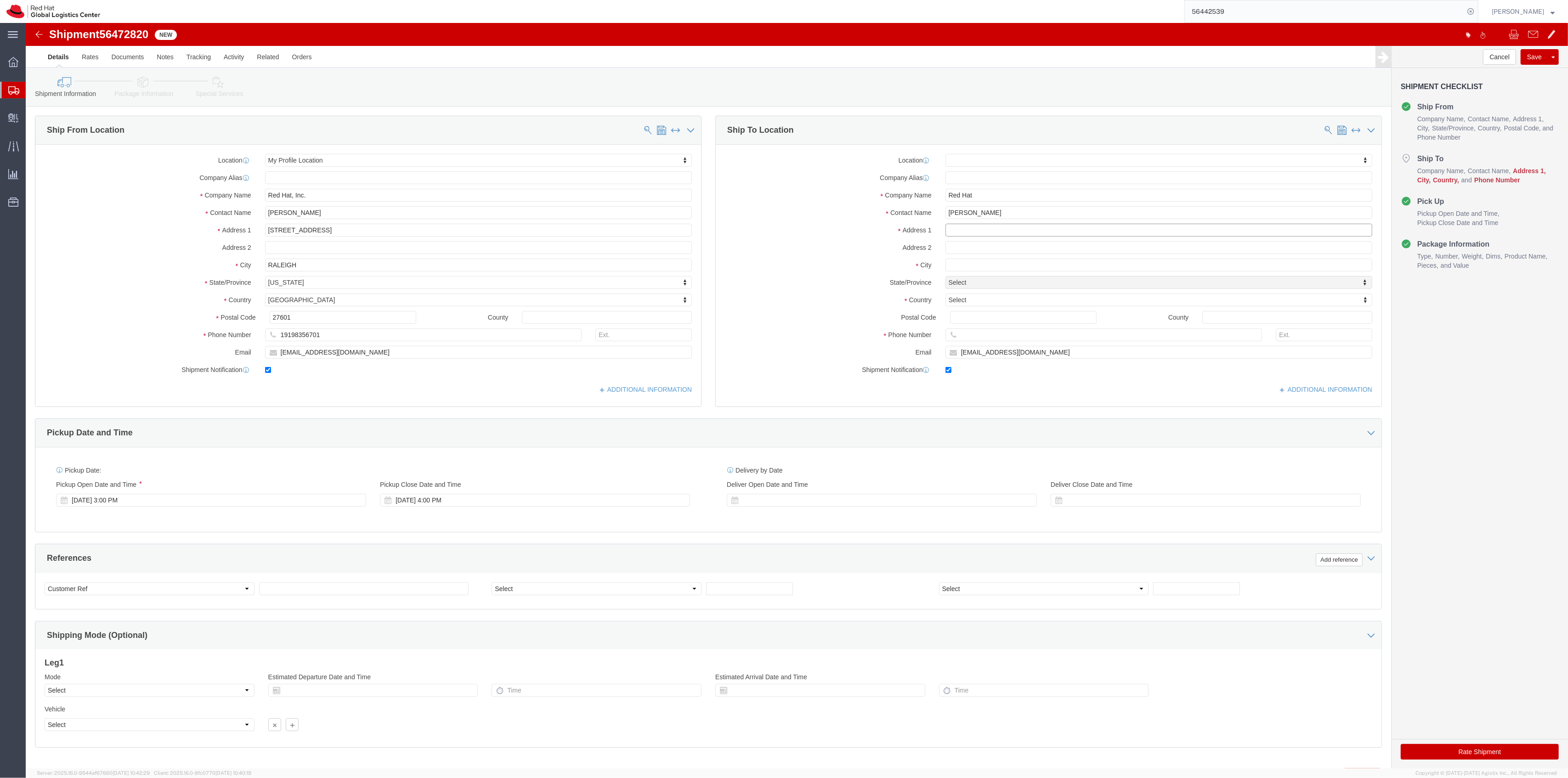
click input "text"
paste input "27 White Cottage Close"
type input "27 White Cottage Close"
select select
click input "Postal Code"
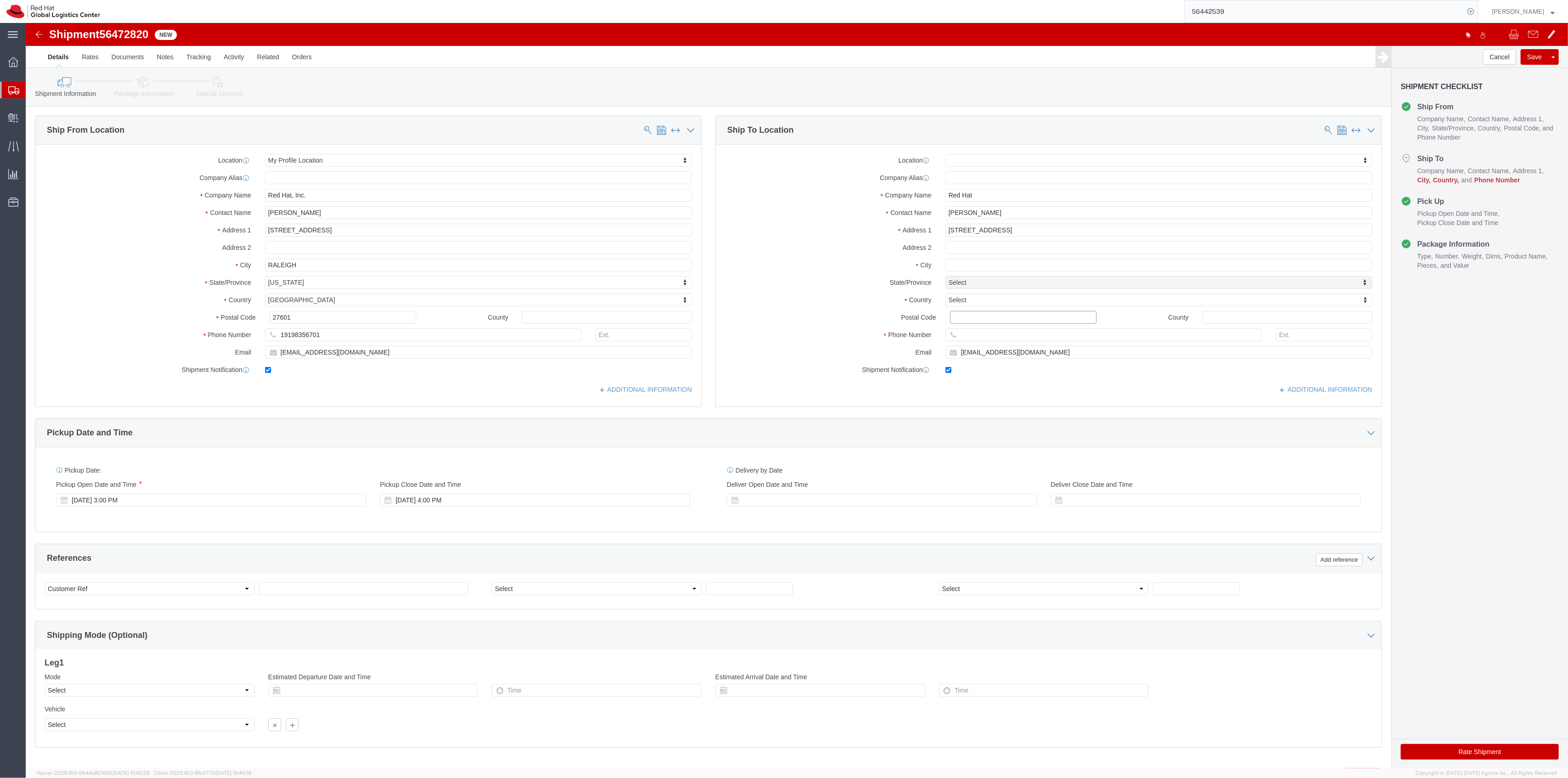
paste input "GU9 0NL"
type input "GU9 0NL"
select select
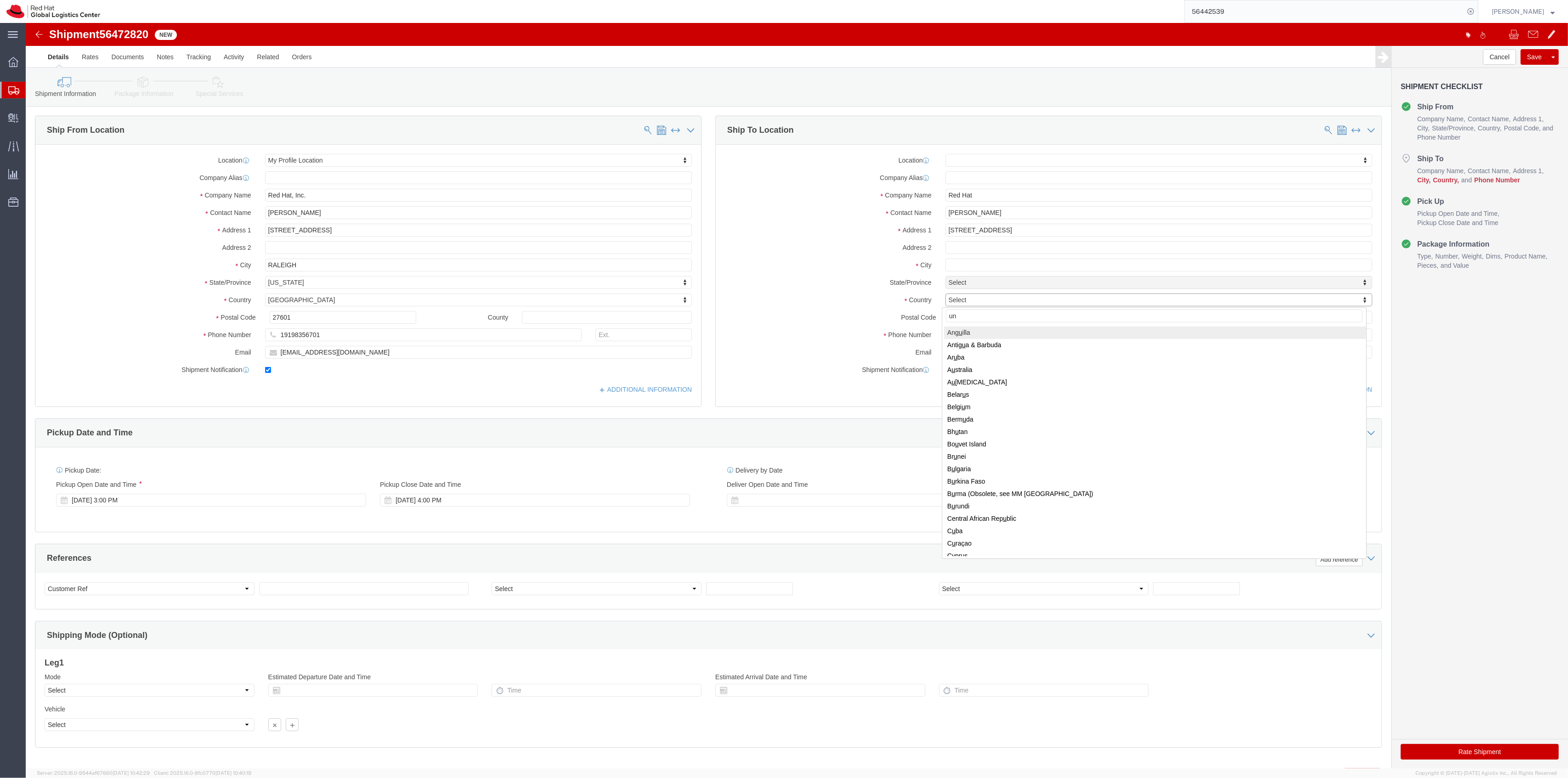
type input "uni"
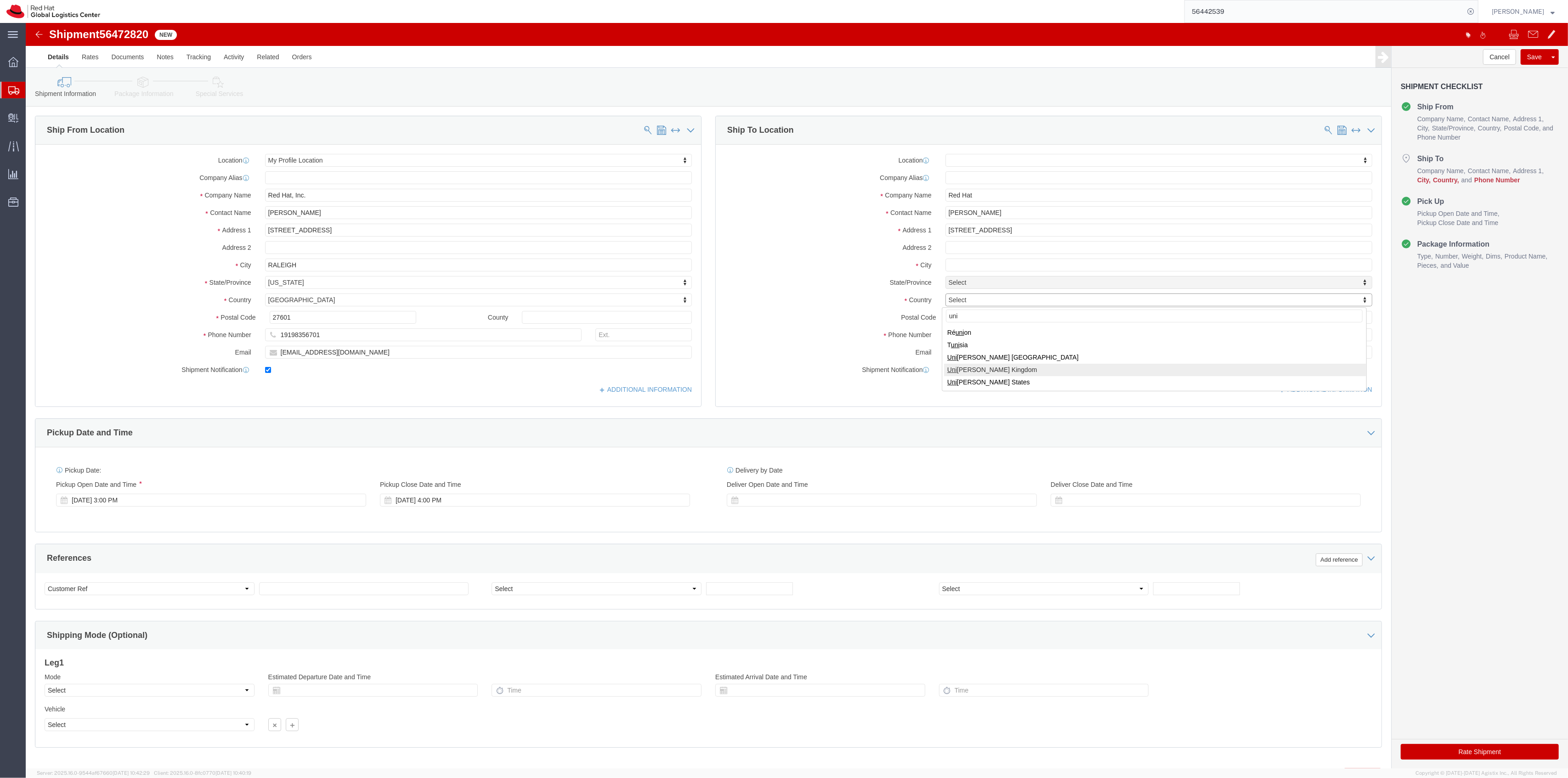
select select
select select "GB"
click input "text"
paste input "FARNHAM"
type input "FARNHAM"
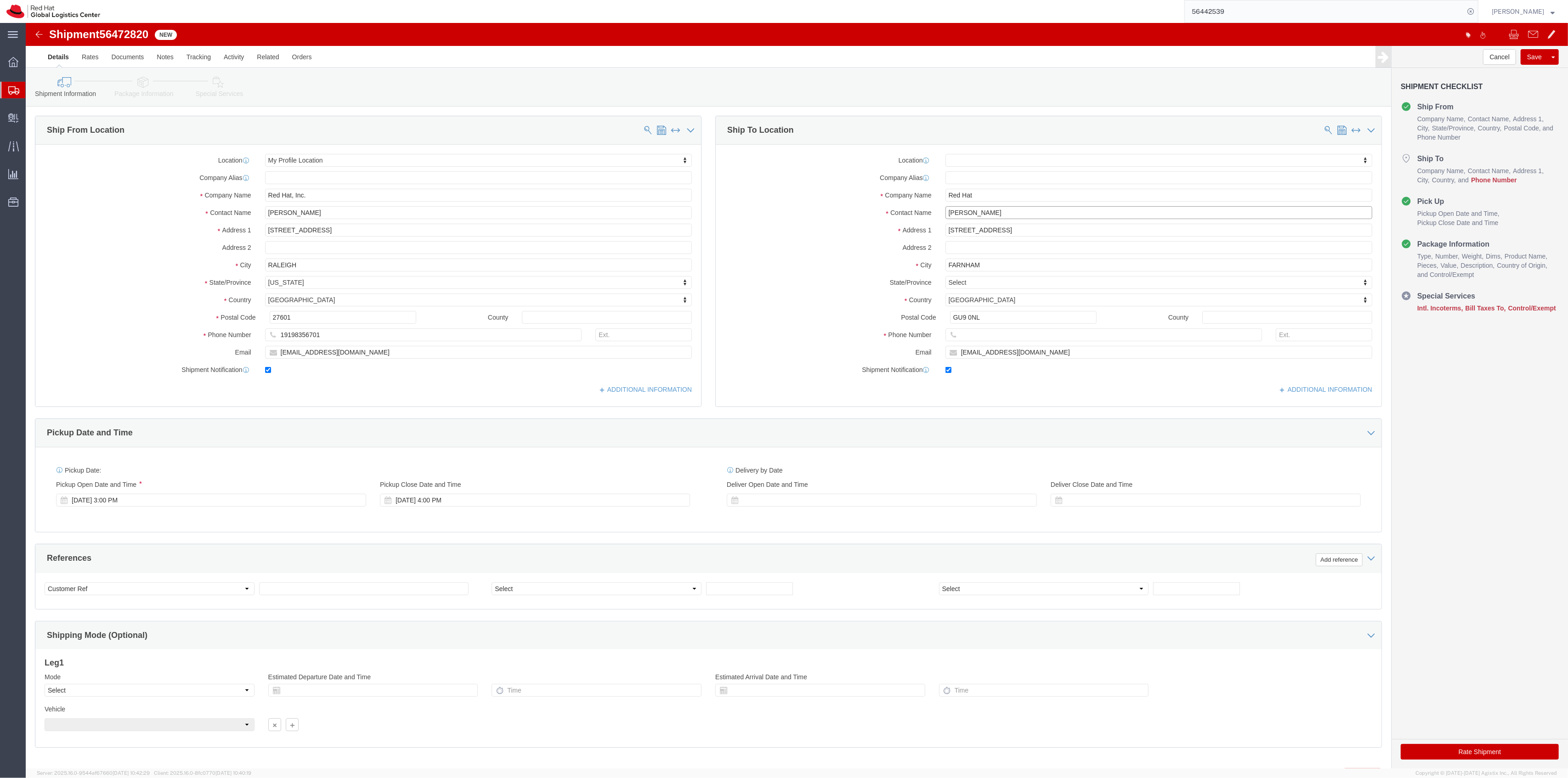
select select
drag, startPoint x: 1000, startPoint y: 189, endPoint x: 873, endPoint y: 183, distance: 127.1
click div "Contact Name Tobias Magero Thorsen Tobias Magero Thorsen"
click label "City"
drag, startPoint x: 126, startPoint y: 68, endPoint x: 137, endPoint y: 67, distance: 11.0
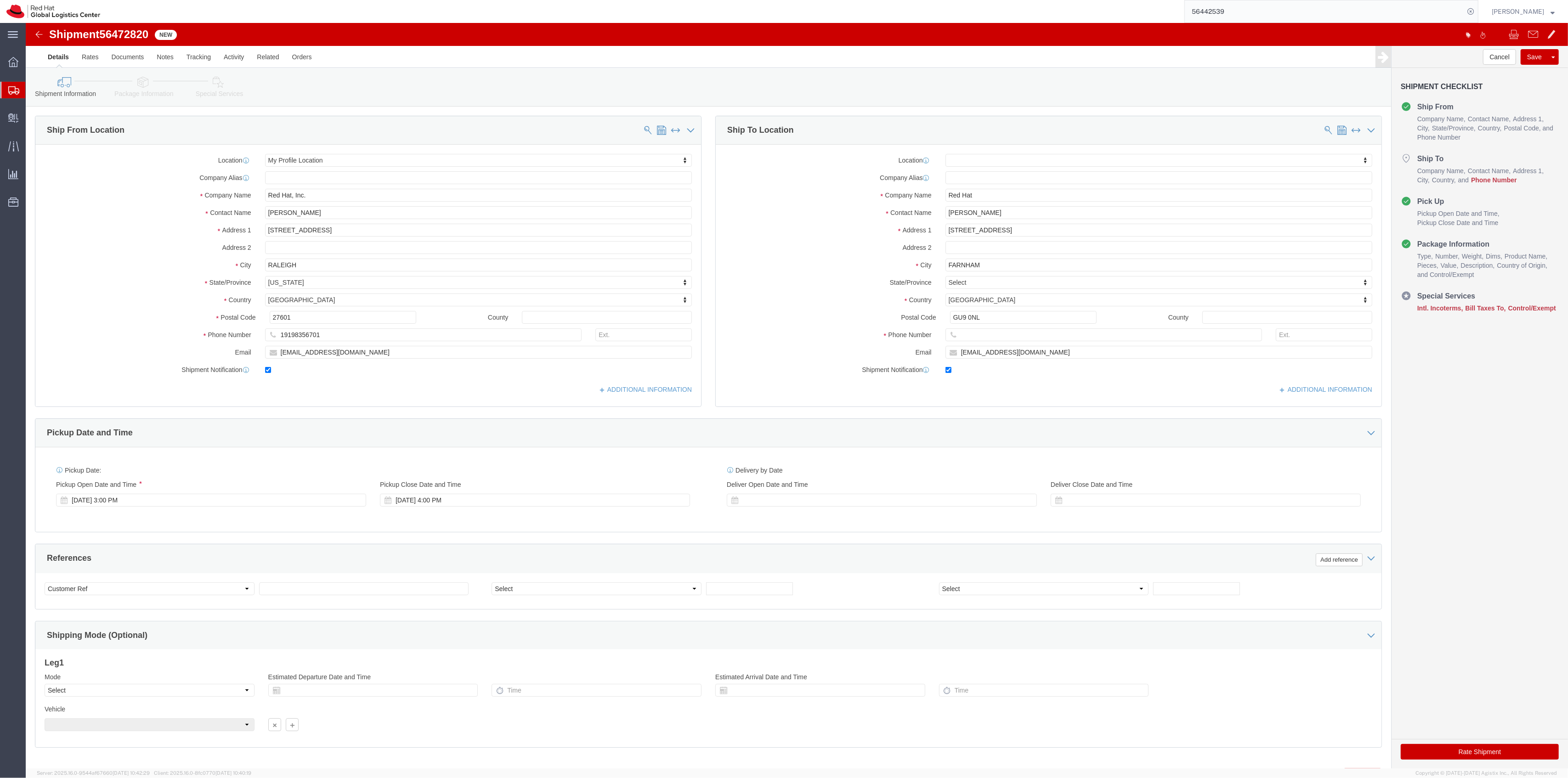
click link "Package Information"
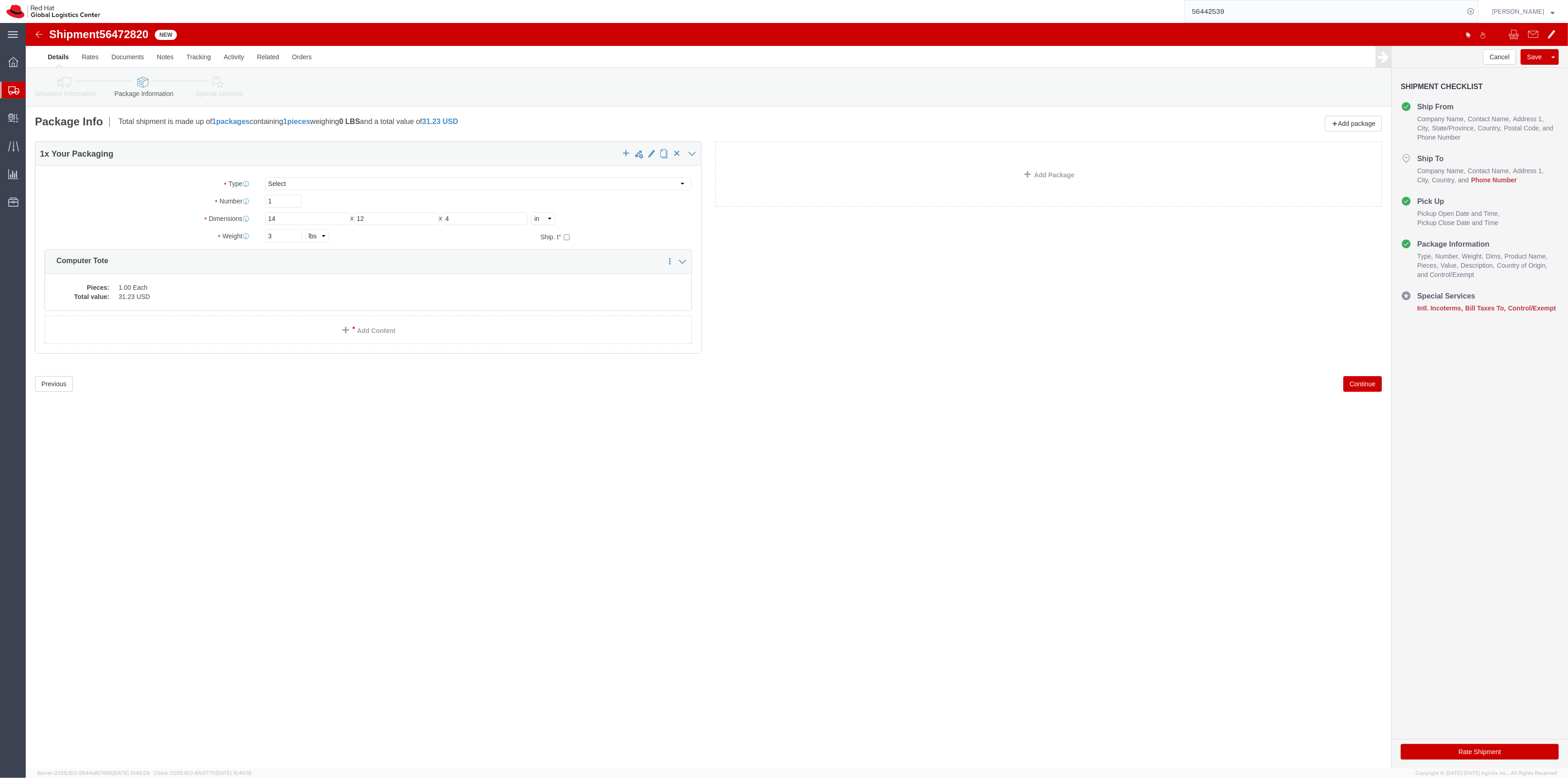
click icon
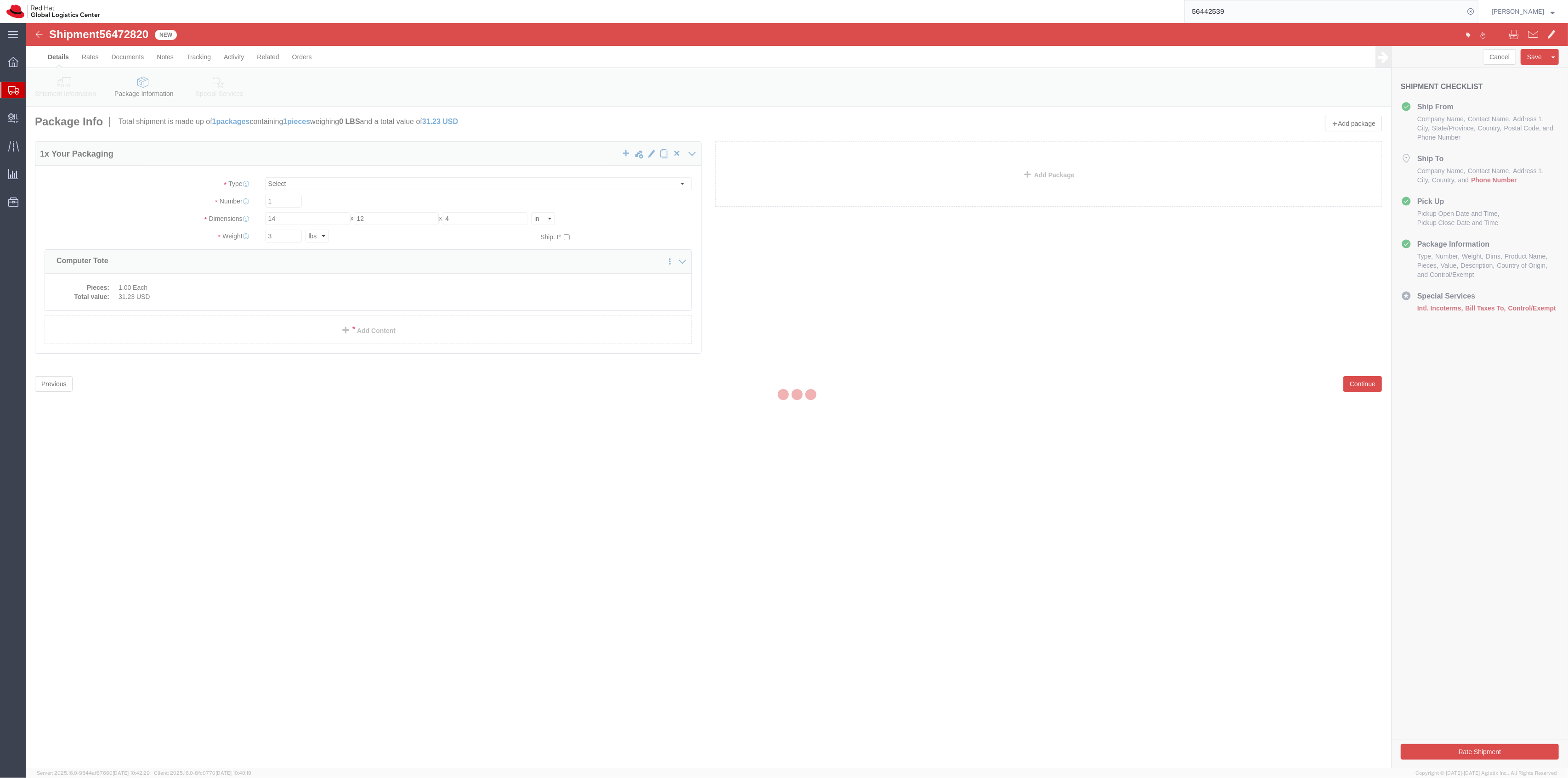
select select
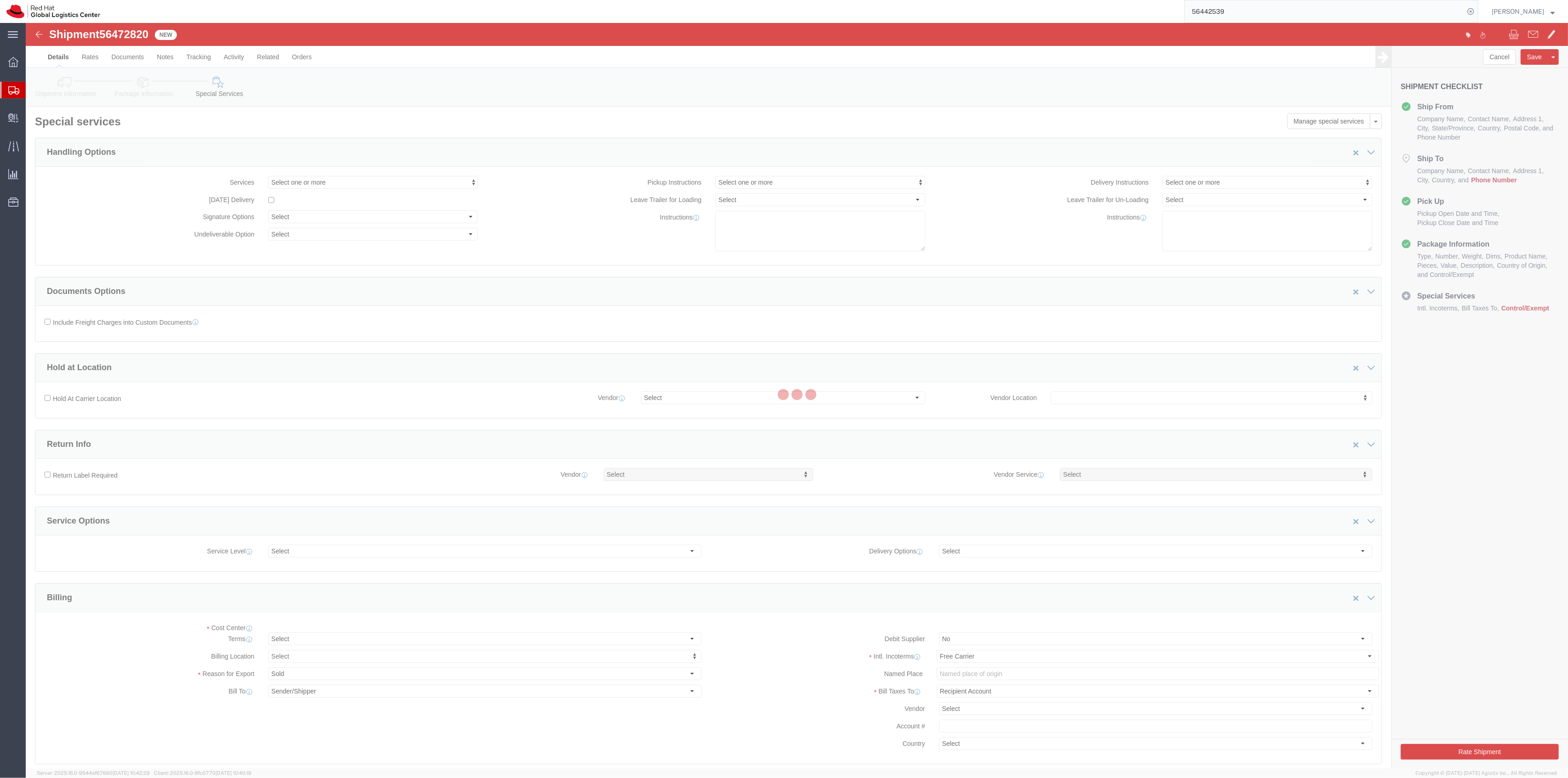
select select "COSTCENTER"
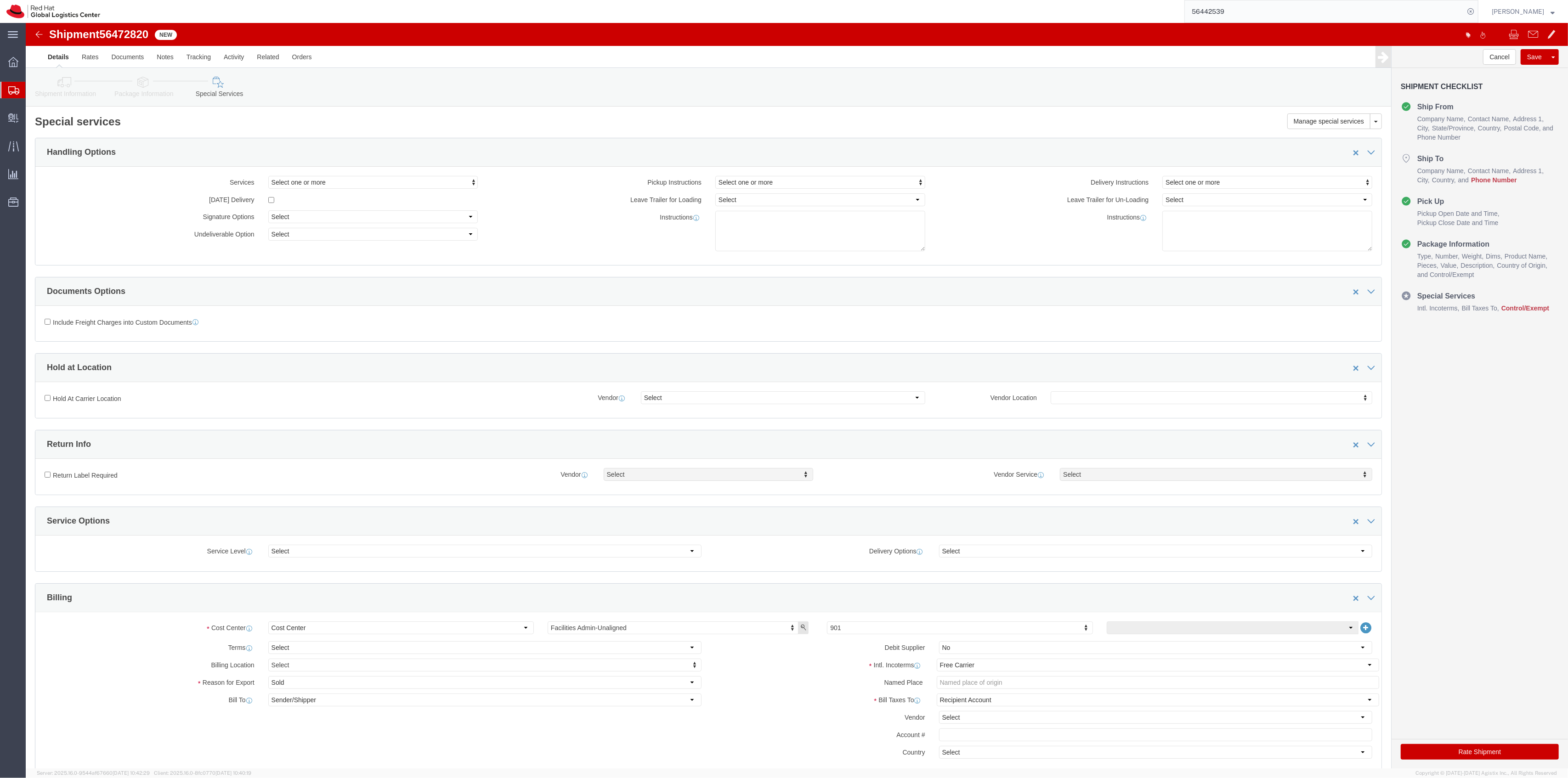
click div "Cost Center Select Buyer Cost Center Department Operations Number Order Number …"
type input "879"
click icon
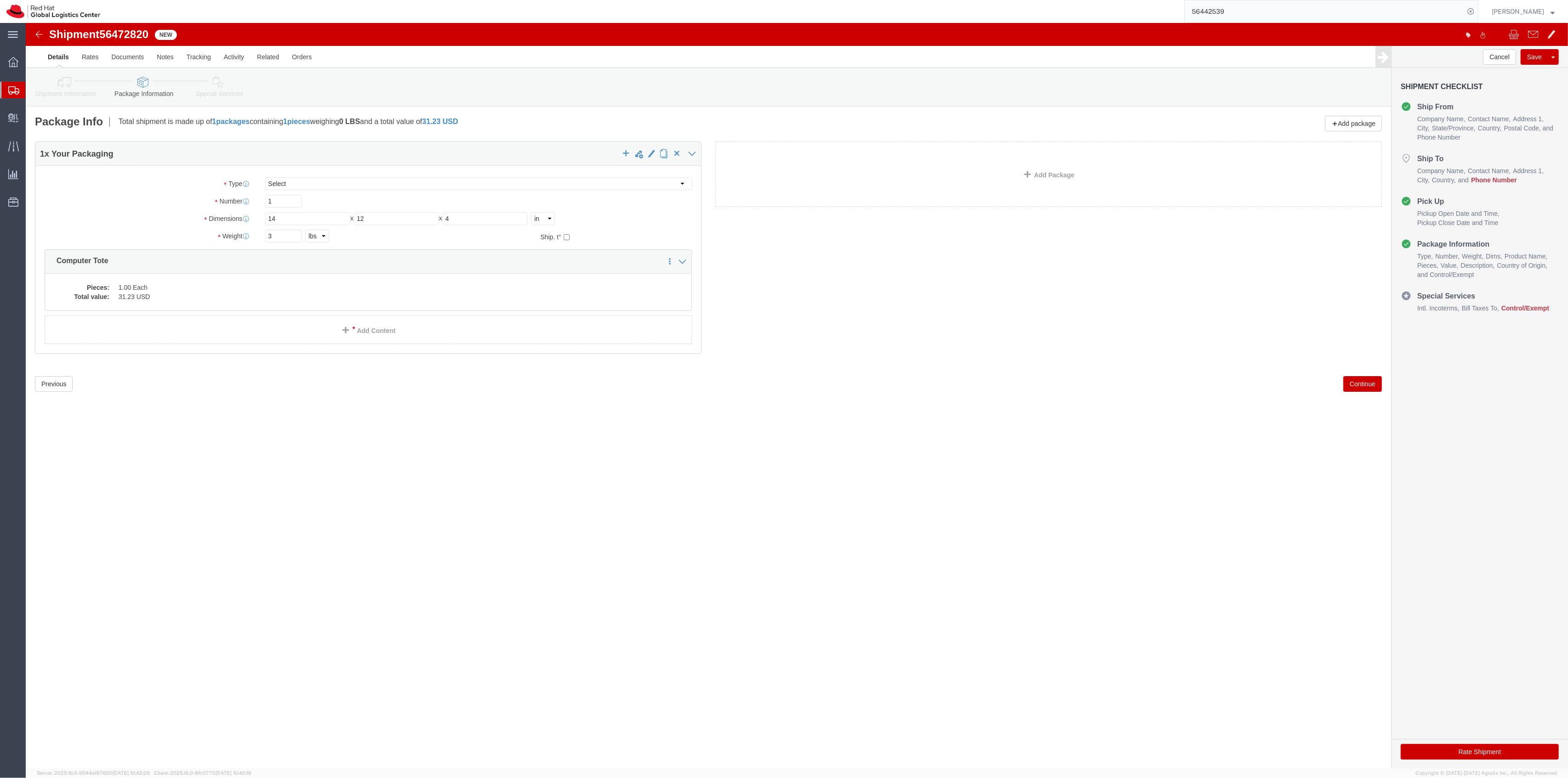
click link "Shipment Information"
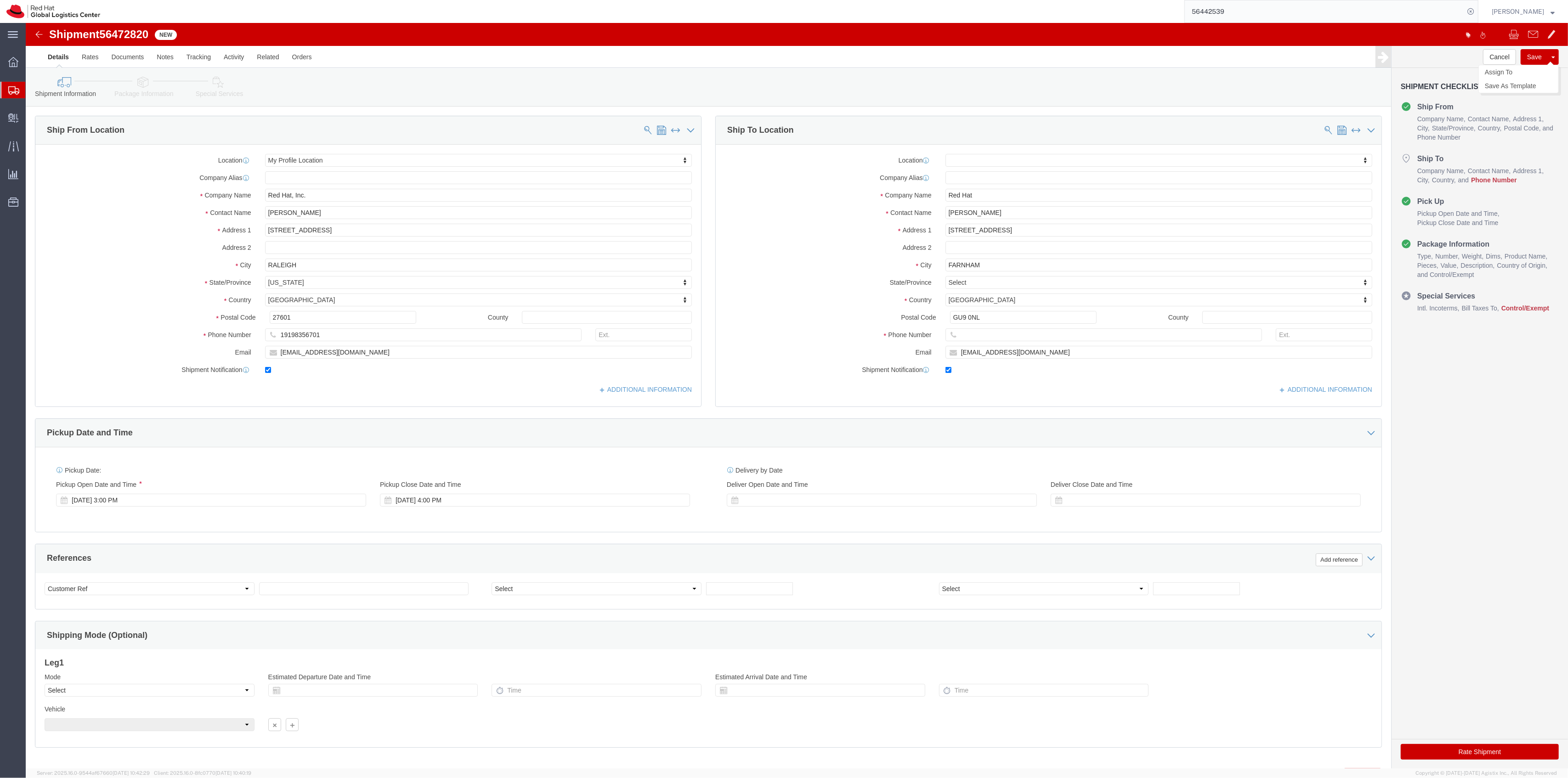
click button "Save"
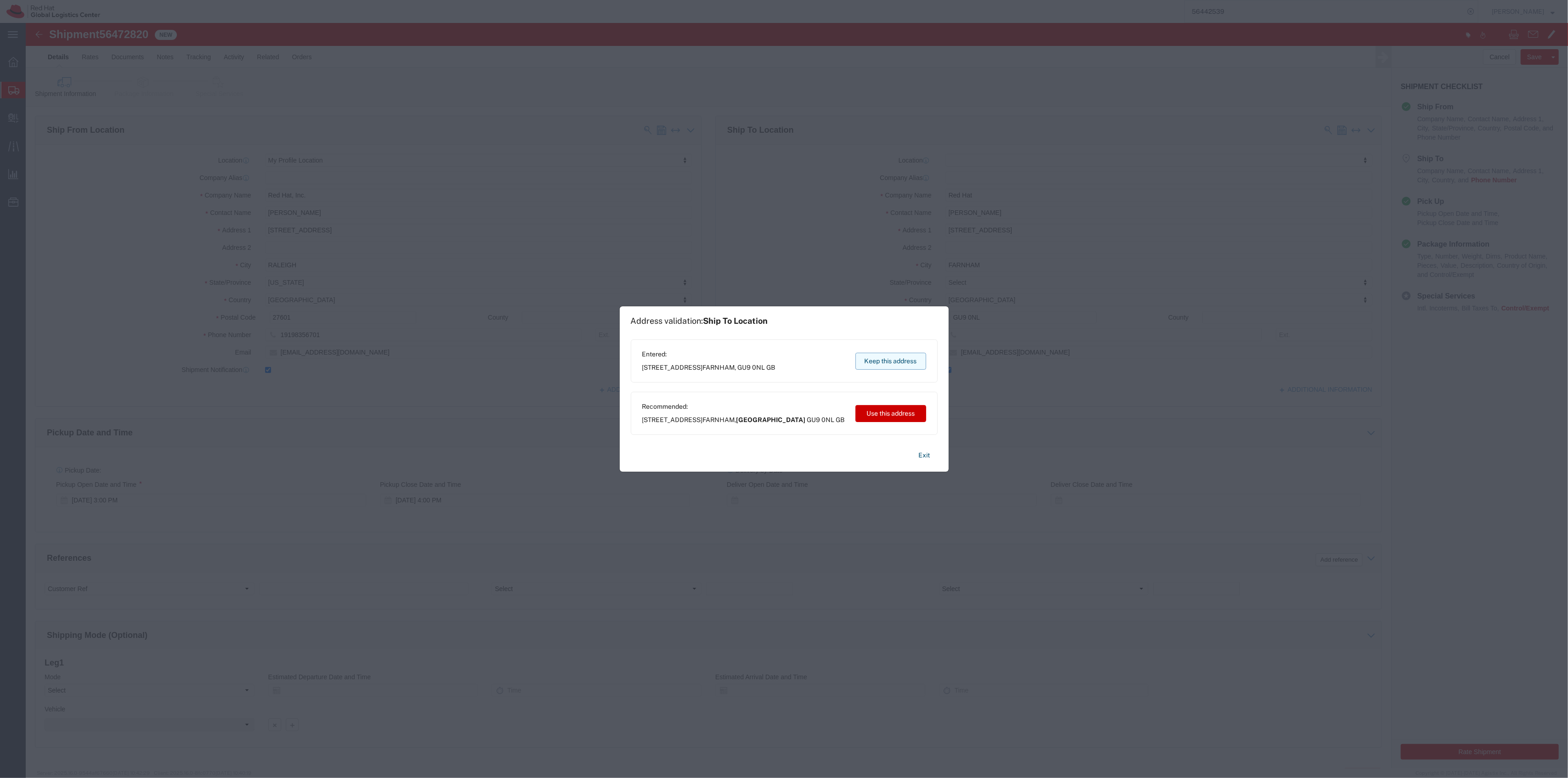
click at [900, 356] on button "Keep this address" at bounding box center [890, 361] width 71 height 17
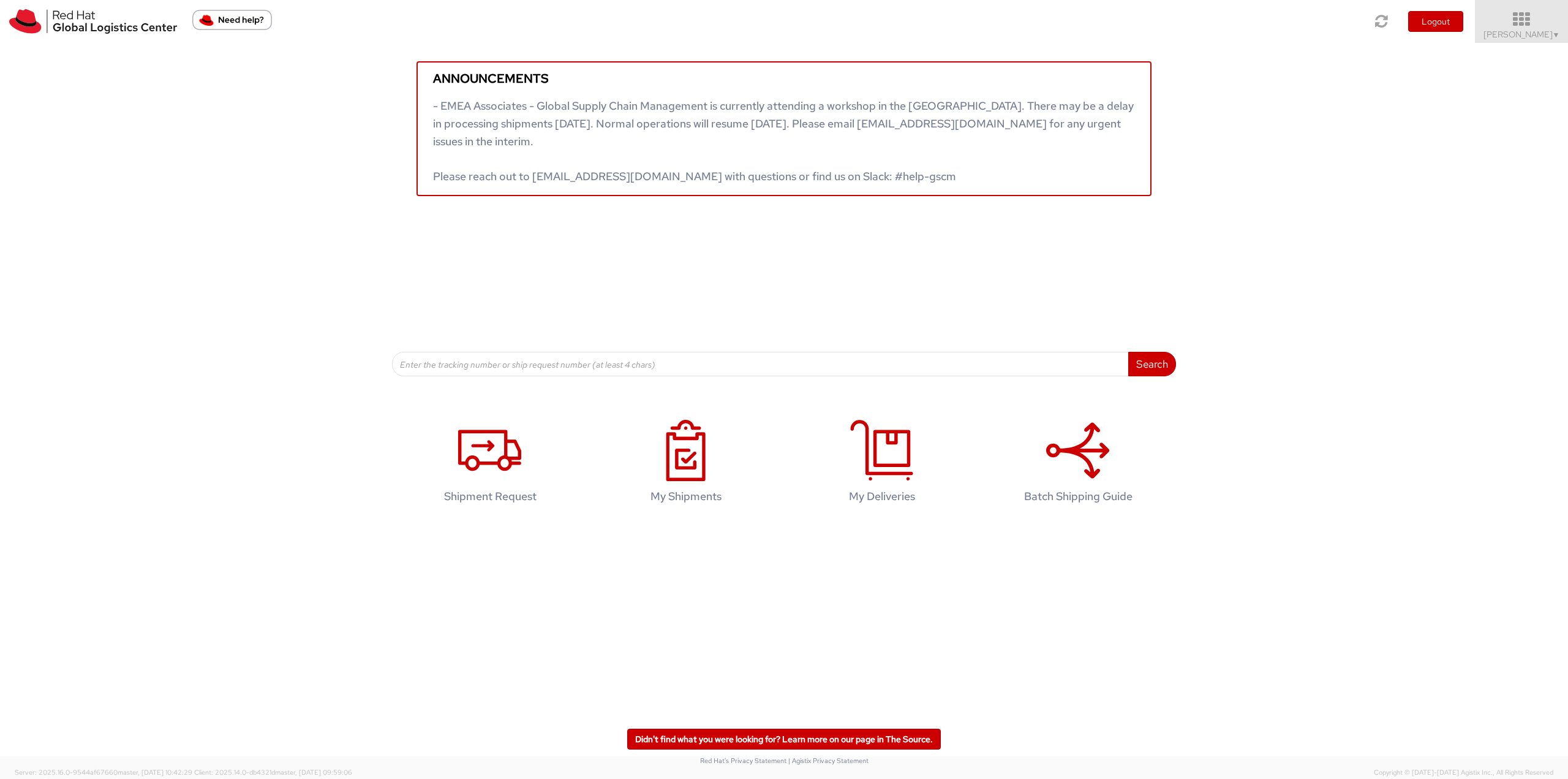
click at [1506, 26] on icon at bounding box center [1521, 19] width 107 height 17
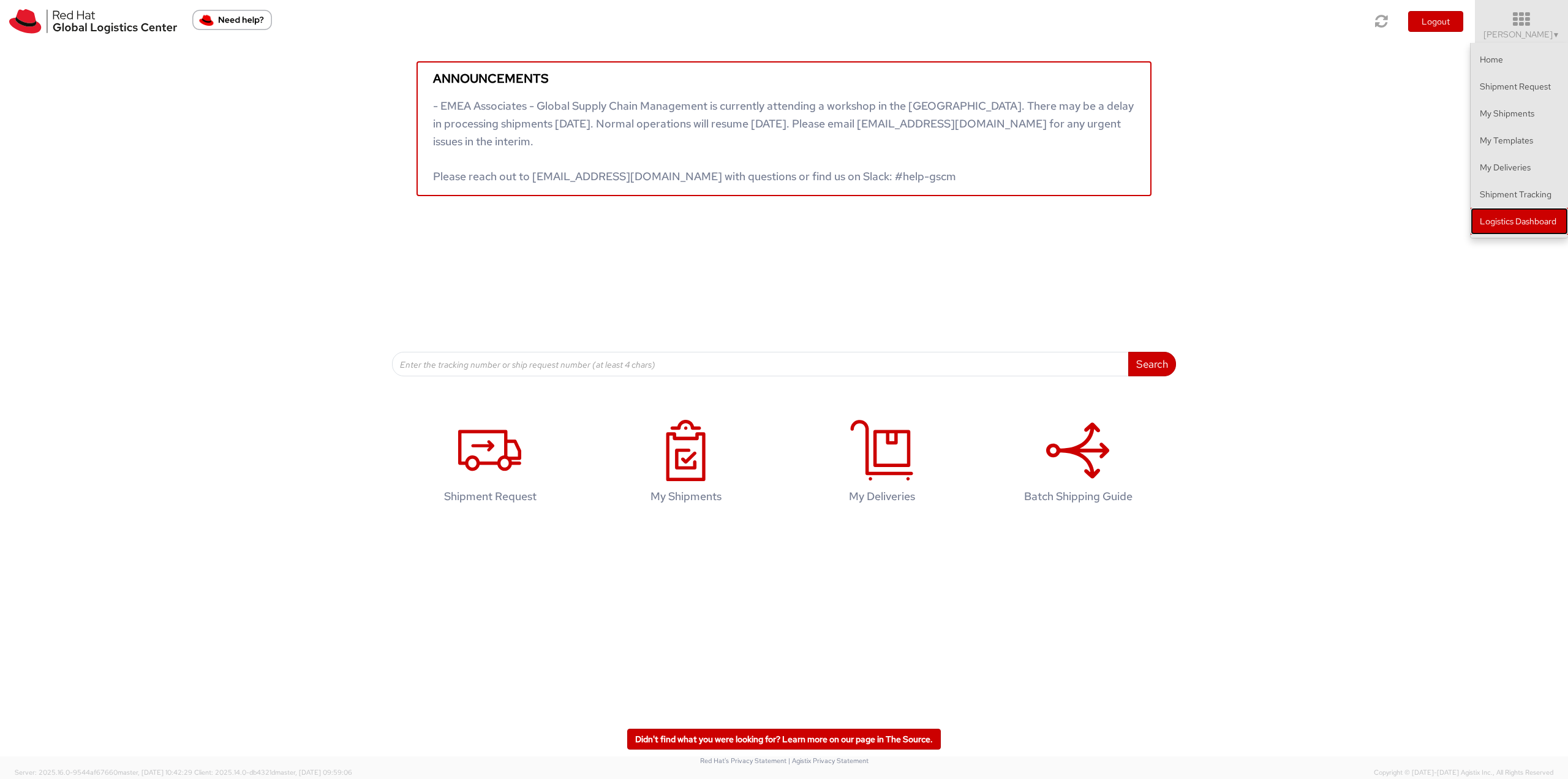
click at [1526, 225] on link "Logistics Dashboard" at bounding box center [1519, 221] width 97 height 27
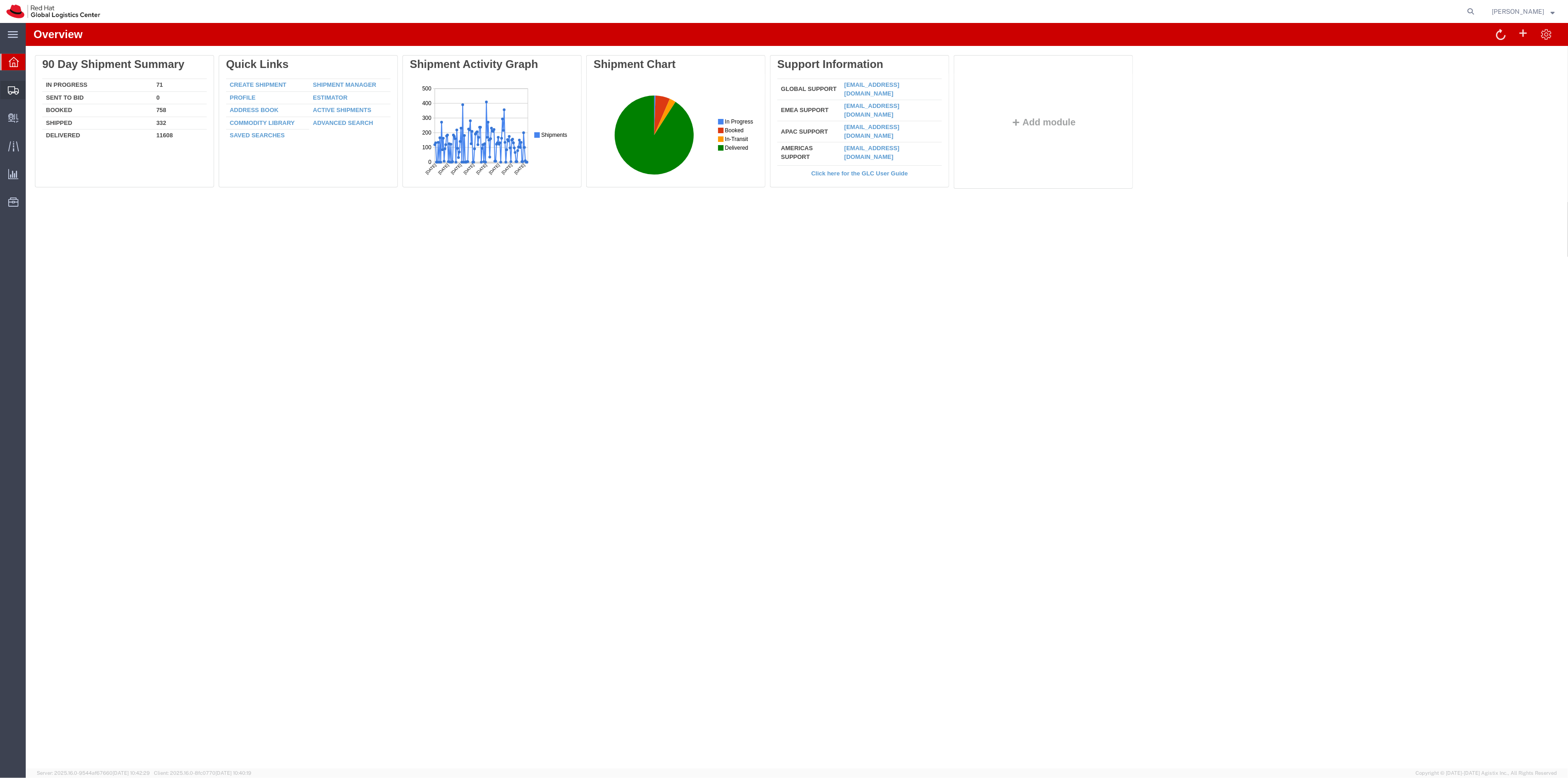
click at [0, 0] on span "Create Shipment" at bounding box center [0, 0] width 0 height 0
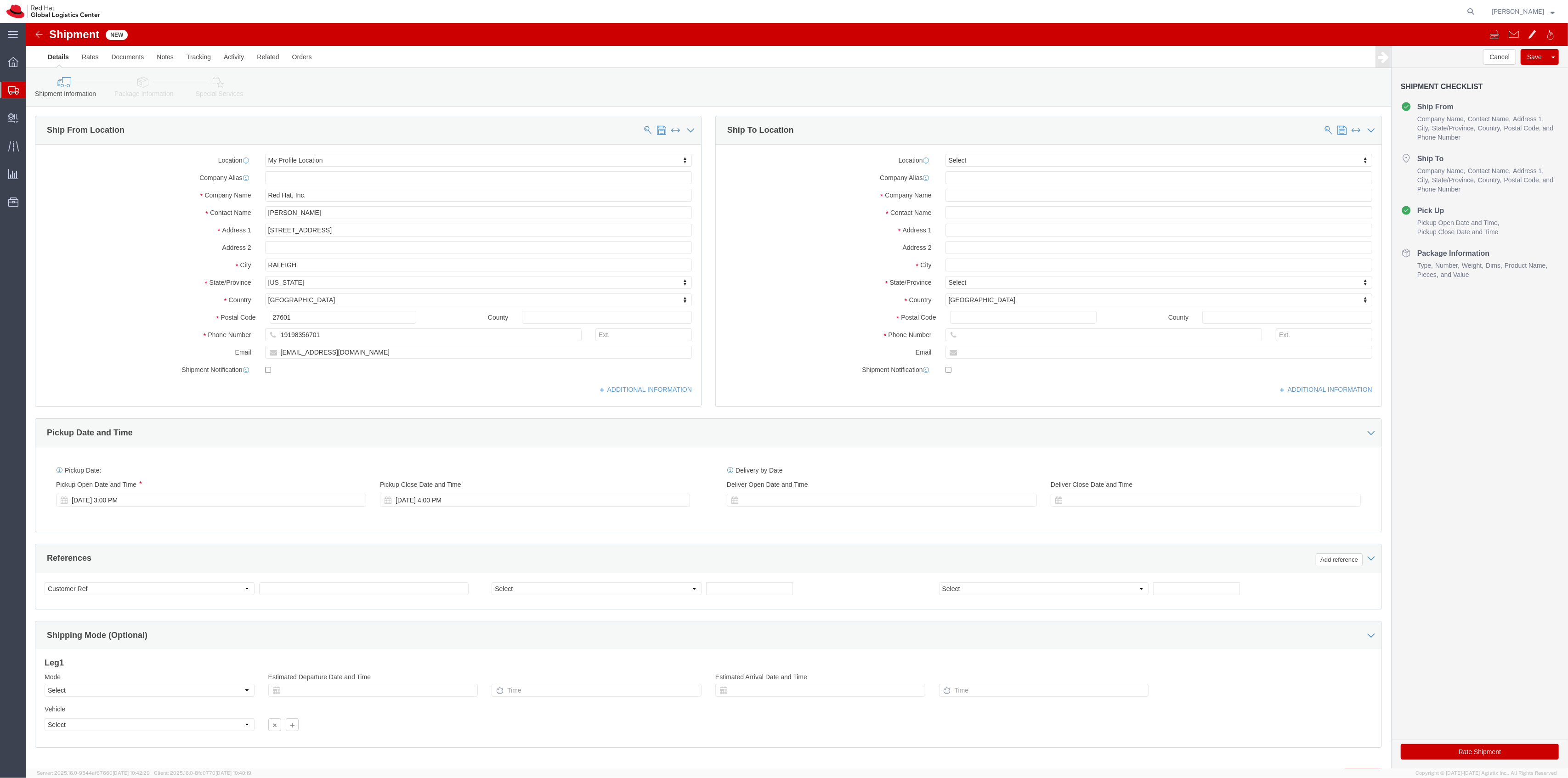
select select
click at [1477, 11] on icon at bounding box center [1470, 11] width 13 height 13
paste input "CR115475"
type input "CR115475"
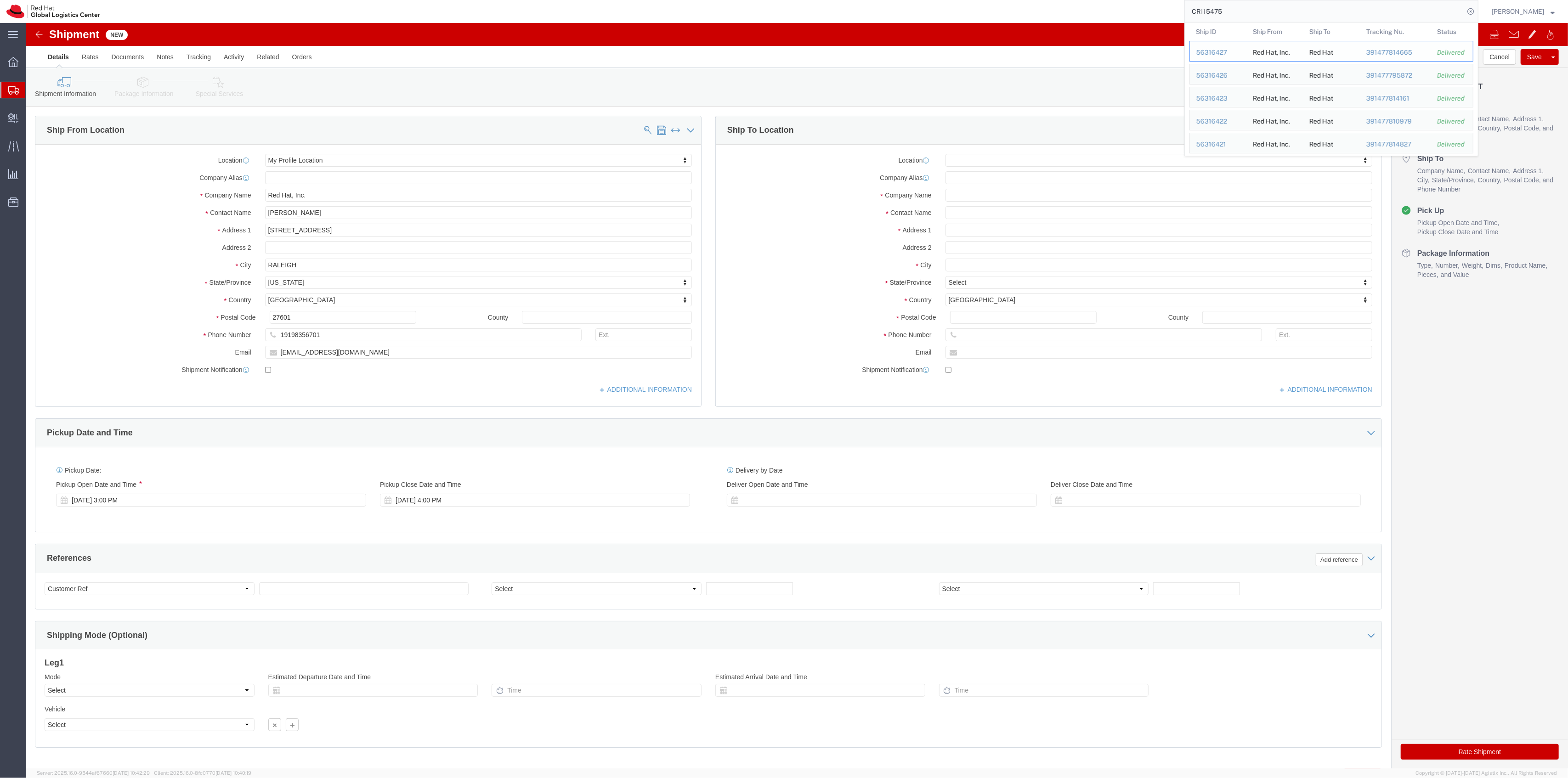
click at [1390, 50] on div "391477814665" at bounding box center [1395, 52] width 59 height 10
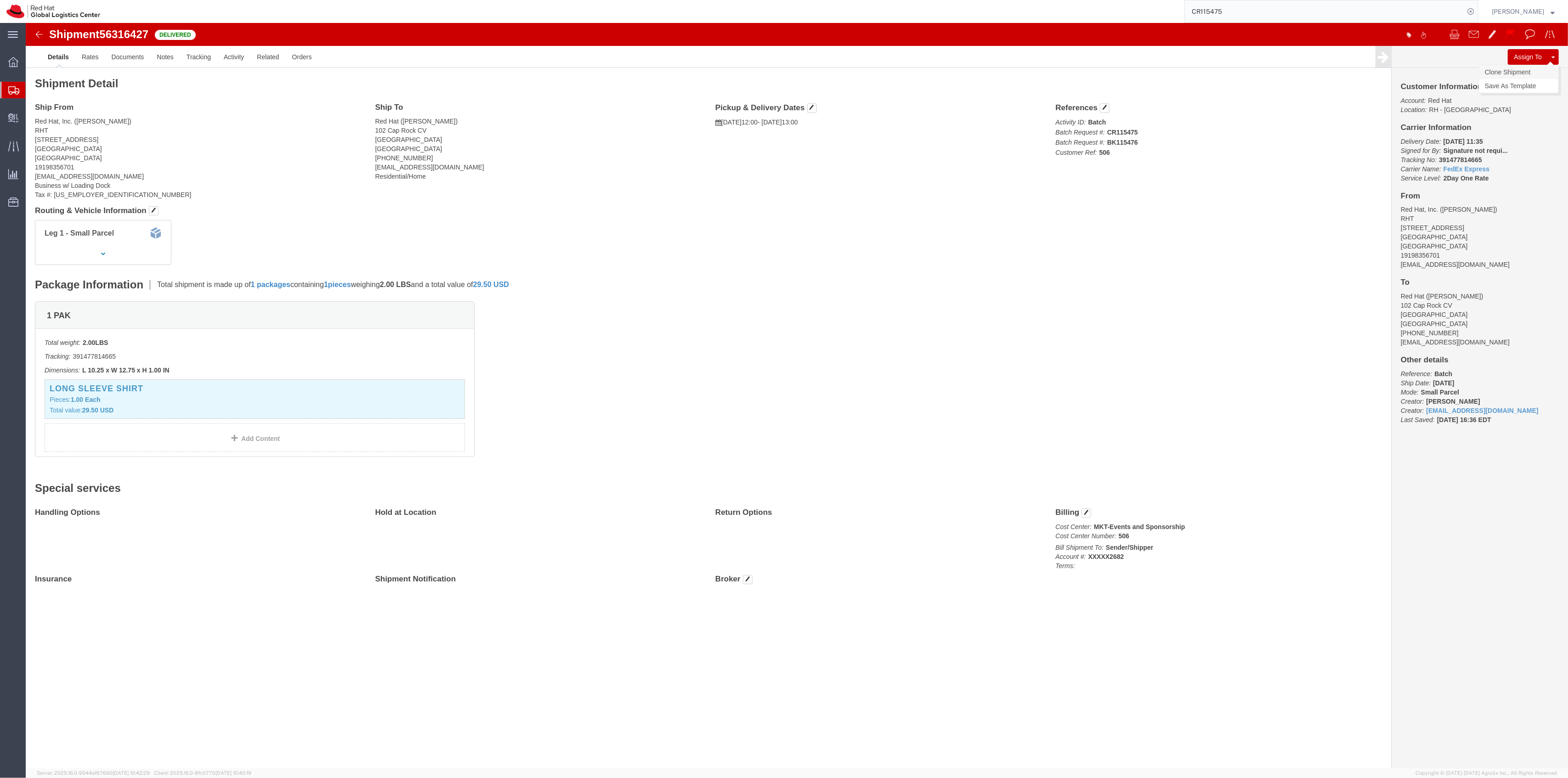
click link "Clone Shipment"
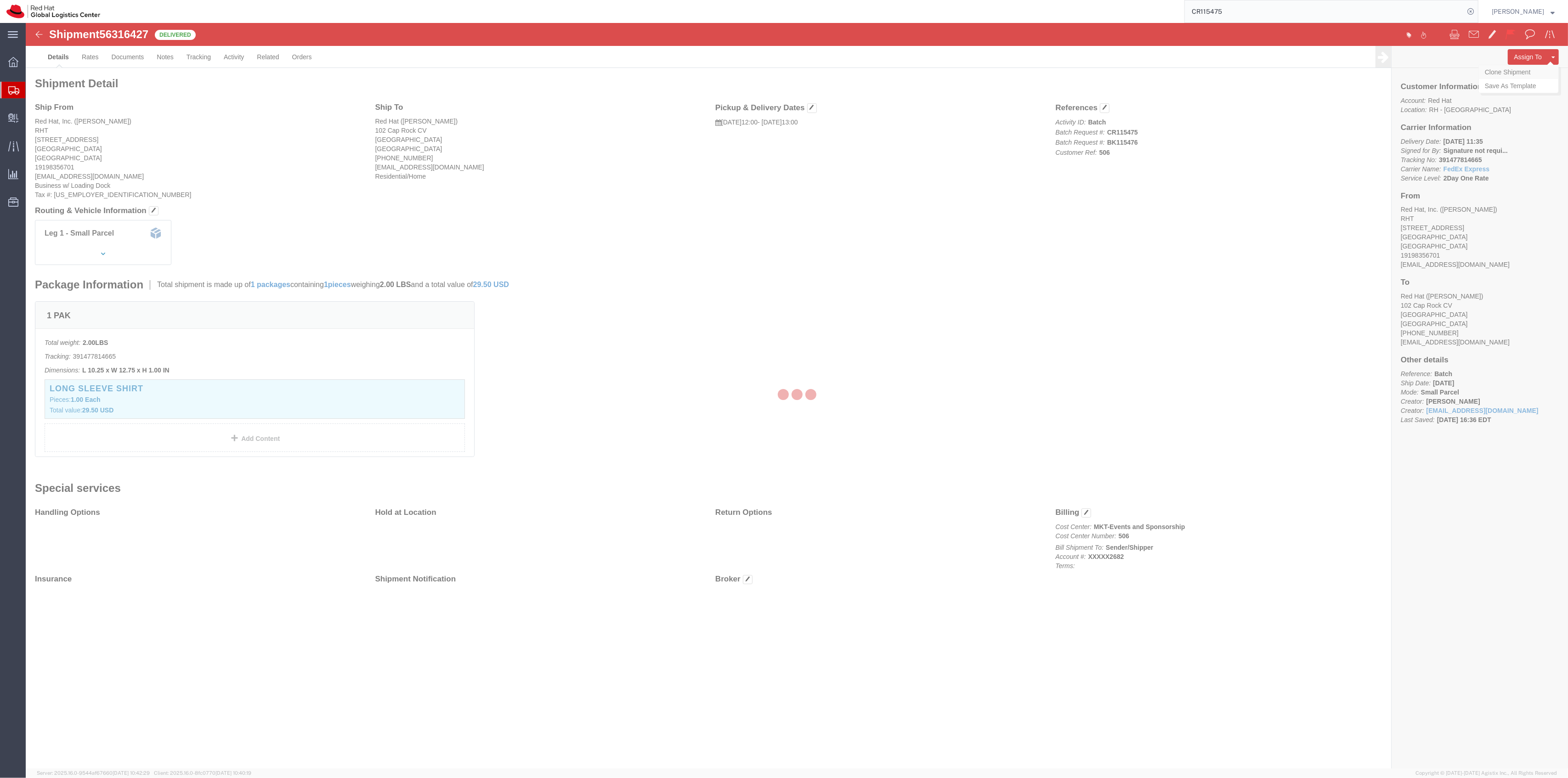
select select "38014"
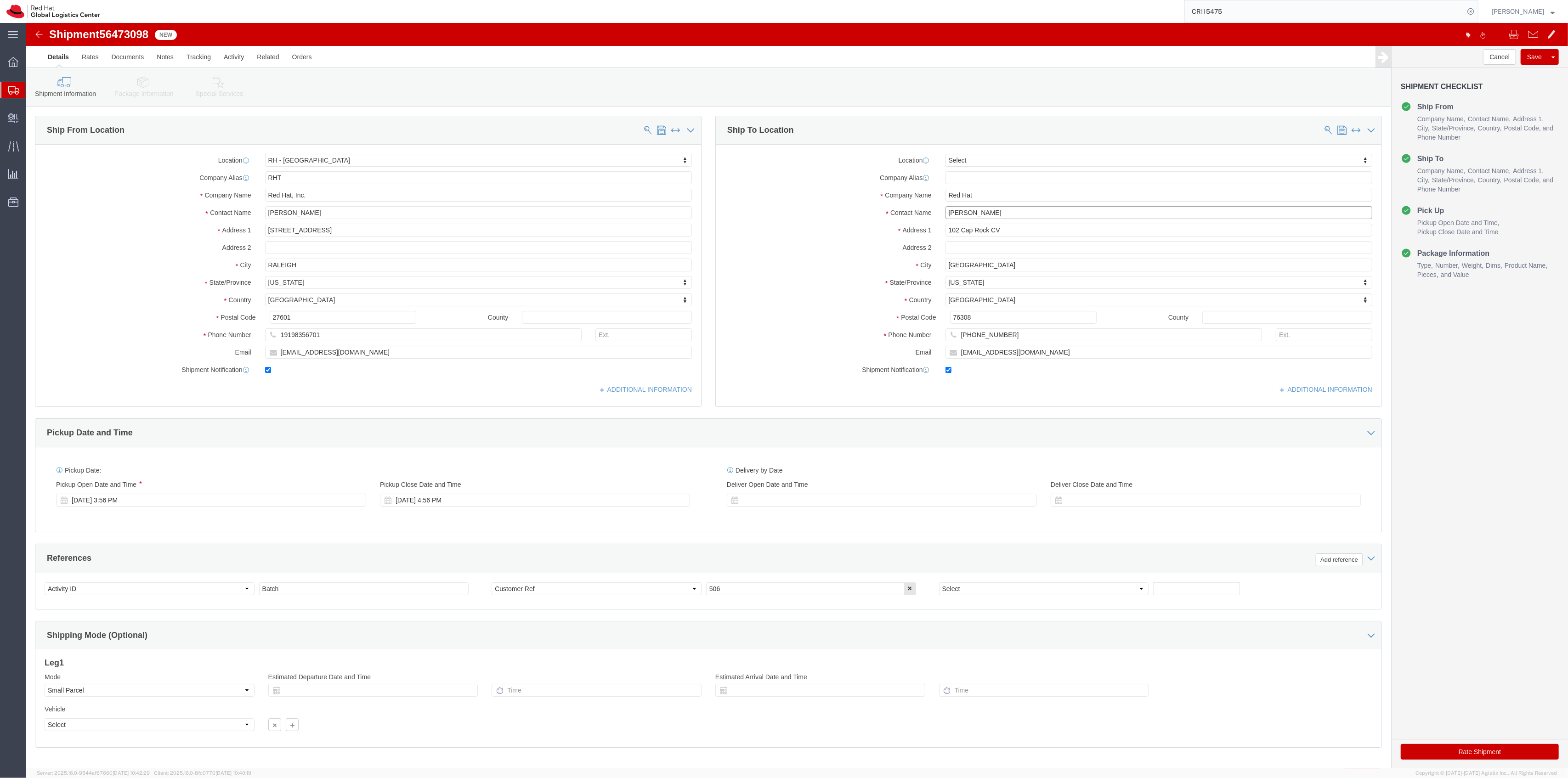
drag, startPoint x: 979, startPoint y: 191, endPoint x: 869, endPoint y: 186, distance: 110.1
click div "Contact Name Matthew Ford"
paste input "James Alexander Jacocks"
type input "James Alexander Jacocks"
drag, startPoint x: 1004, startPoint y: 331, endPoint x: 908, endPoint y: 331, distance: 96.0
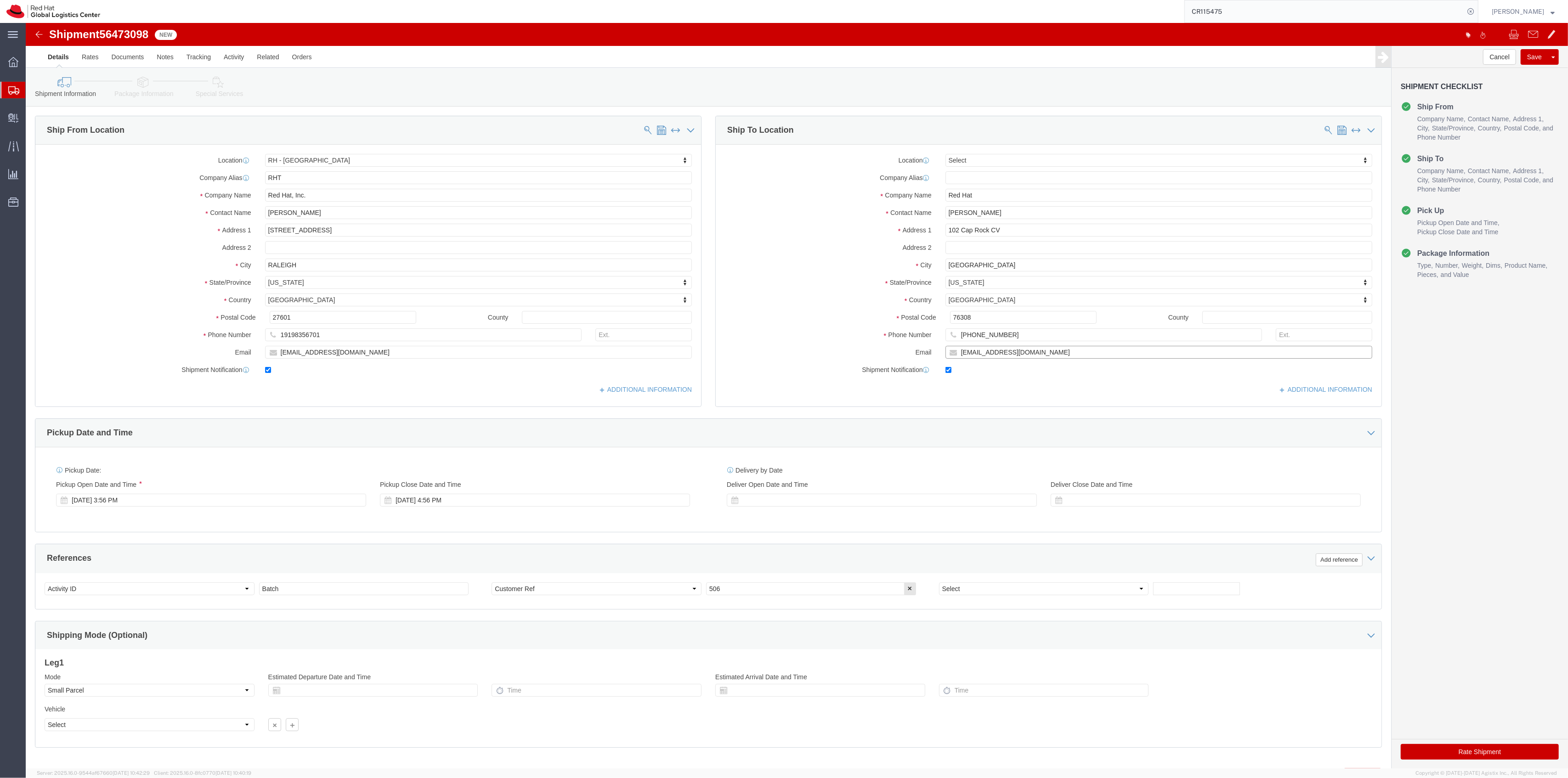
click input "maford@redhat.com"
paste input "ajacocks"
type input "ajacocks@redhat.com"
drag, startPoint x: 983, startPoint y: 208, endPoint x: 846, endPoint y: 208, distance: 137.0
click div "Address 1 102 Cap Rock CV"
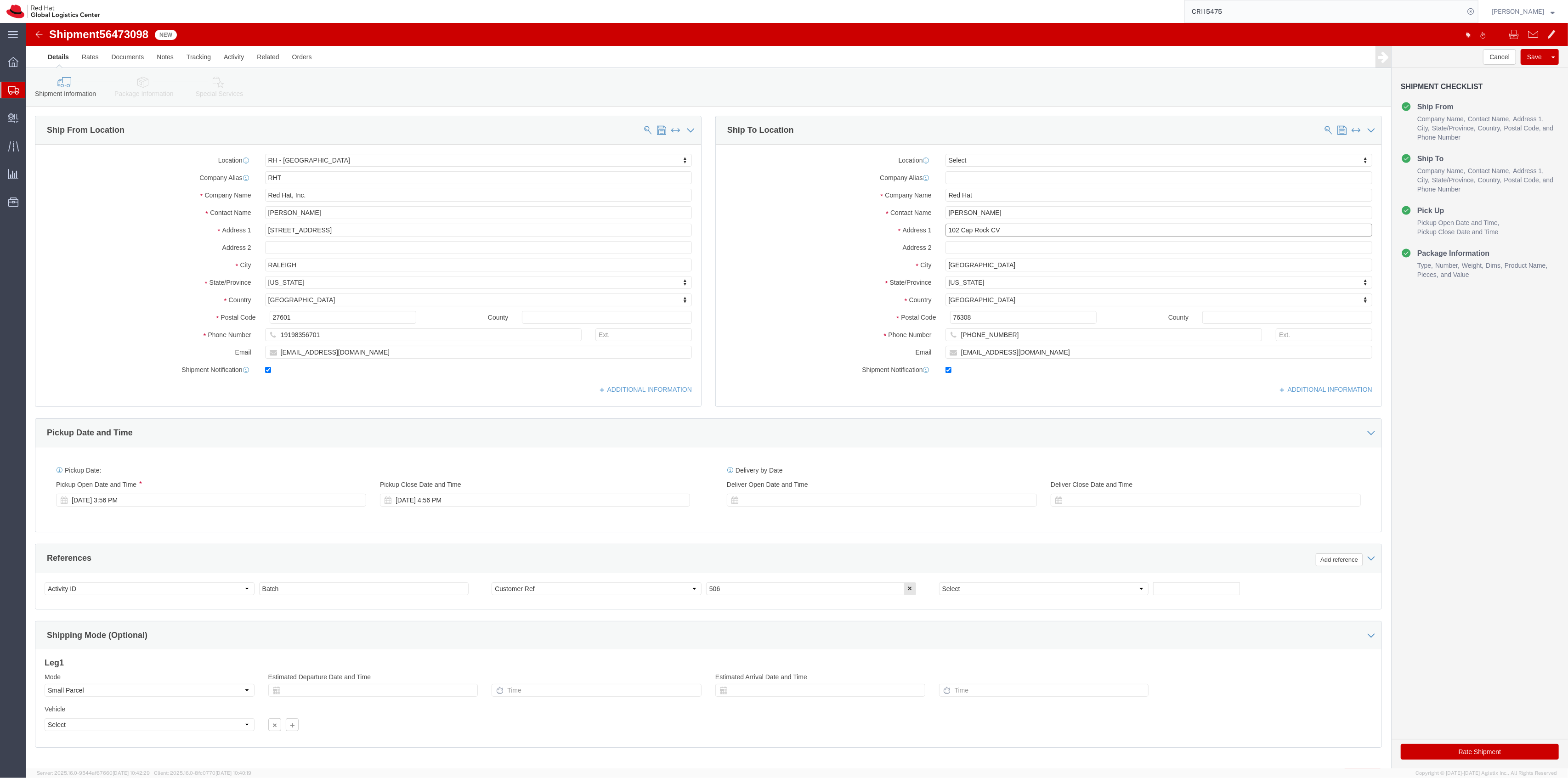
paste input "7816 Marker Road"
type input "7816 Marker Road"
drag, startPoint x: 960, startPoint y: 246, endPoint x: 884, endPoint y: 237, distance: 76.5
click div "City Wichita Falls"
paste input "Middletown"
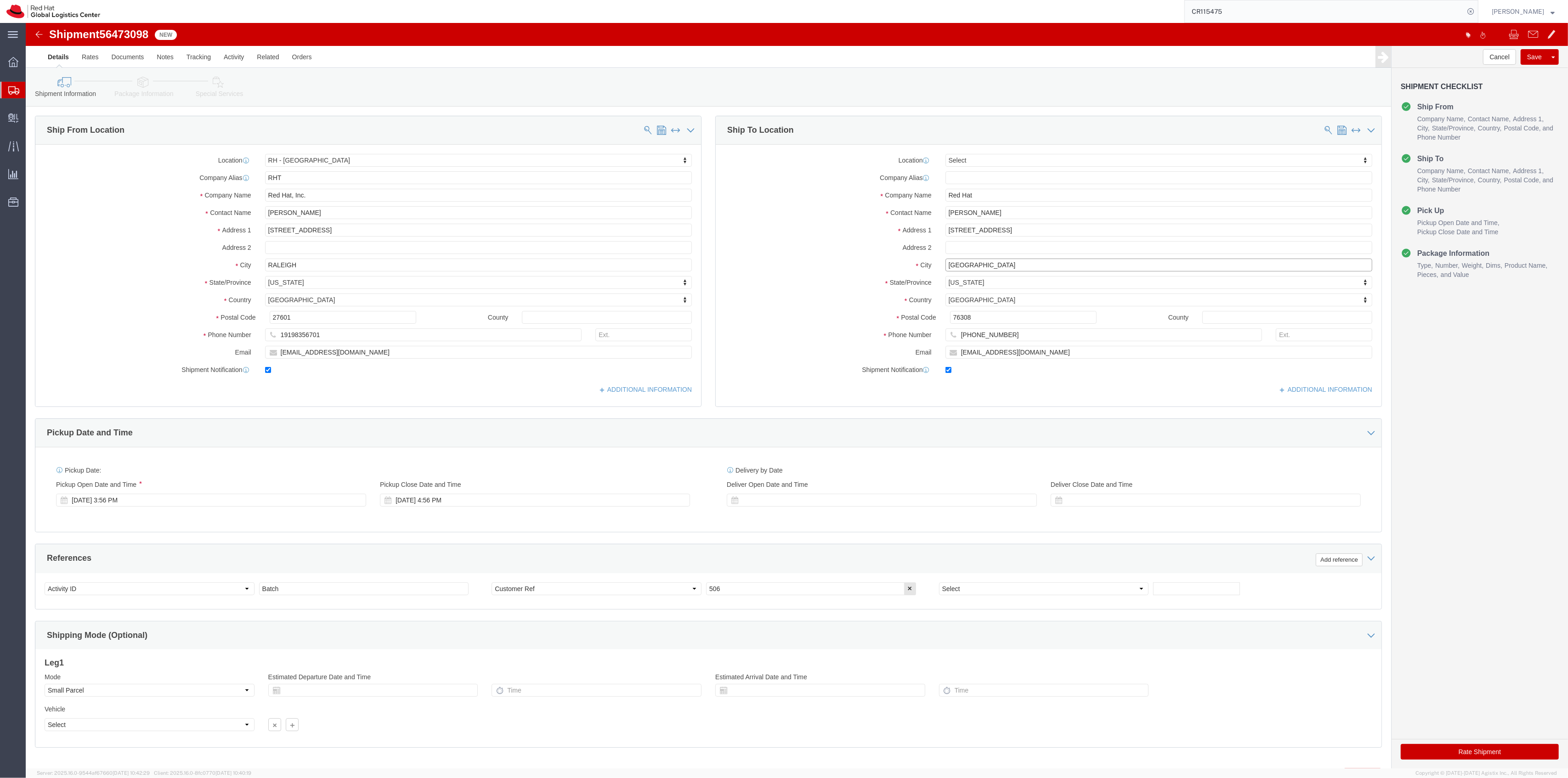
type input "Middletown"
type input "ma"
select select "MD"
drag, startPoint x: 941, startPoint y: 297, endPoint x: 855, endPoint y: 286, distance: 86.7
click div "Location Select Select My Profile Location RH - Amsterdam - MSO RH - Amsterdam …"
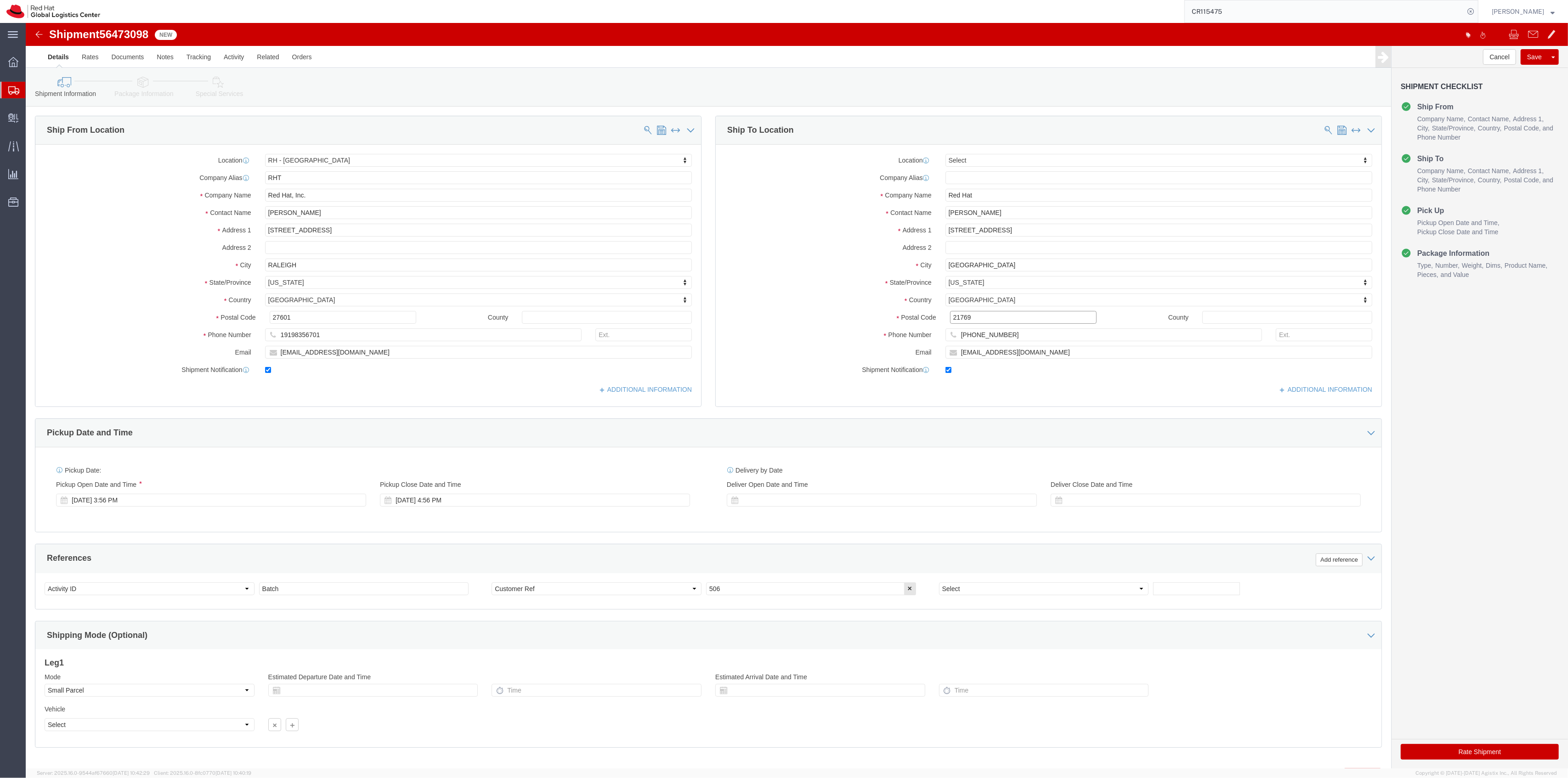
type input "21769"
click link "Package Information"
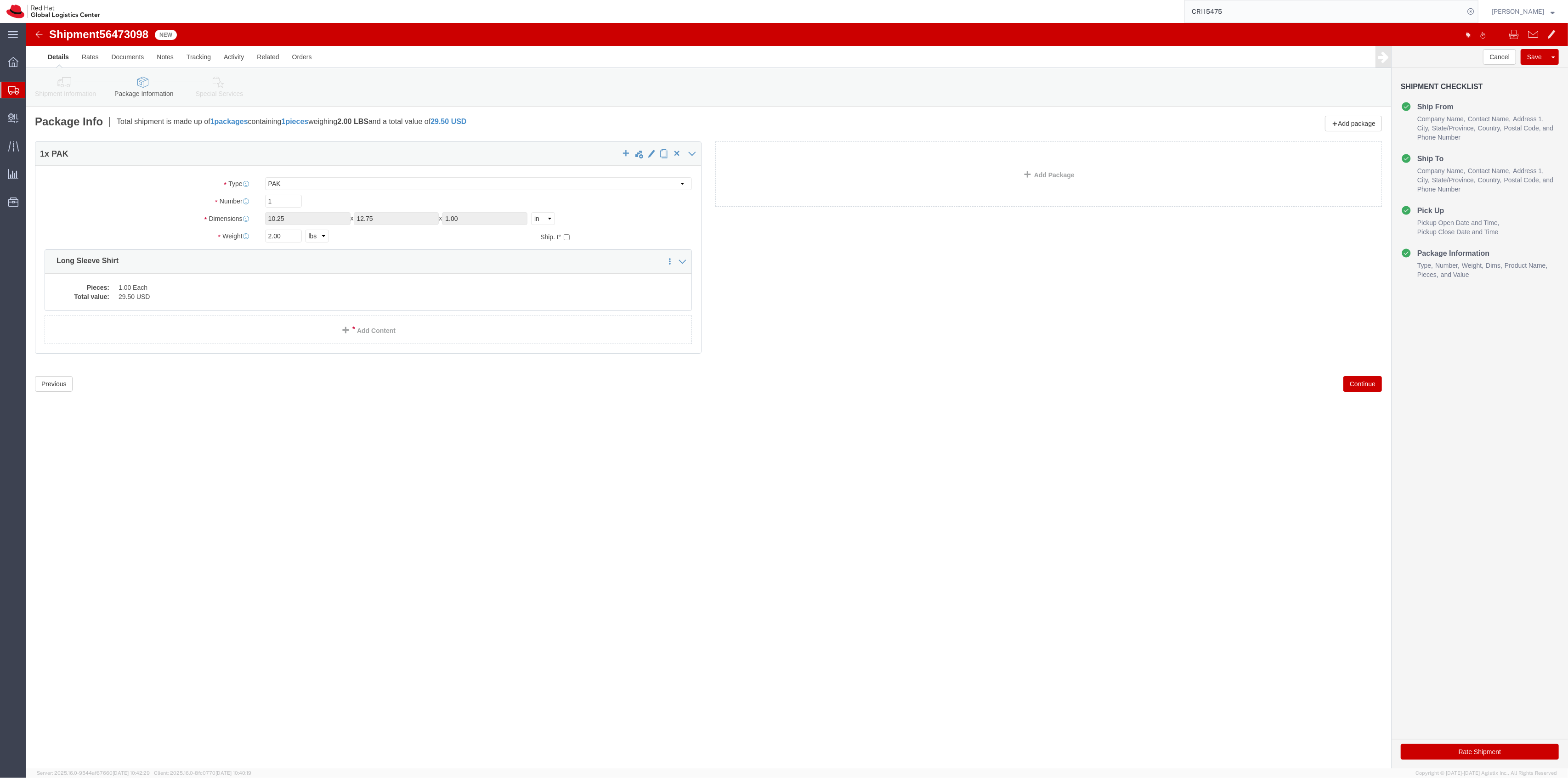
click button "Rate Shipment"
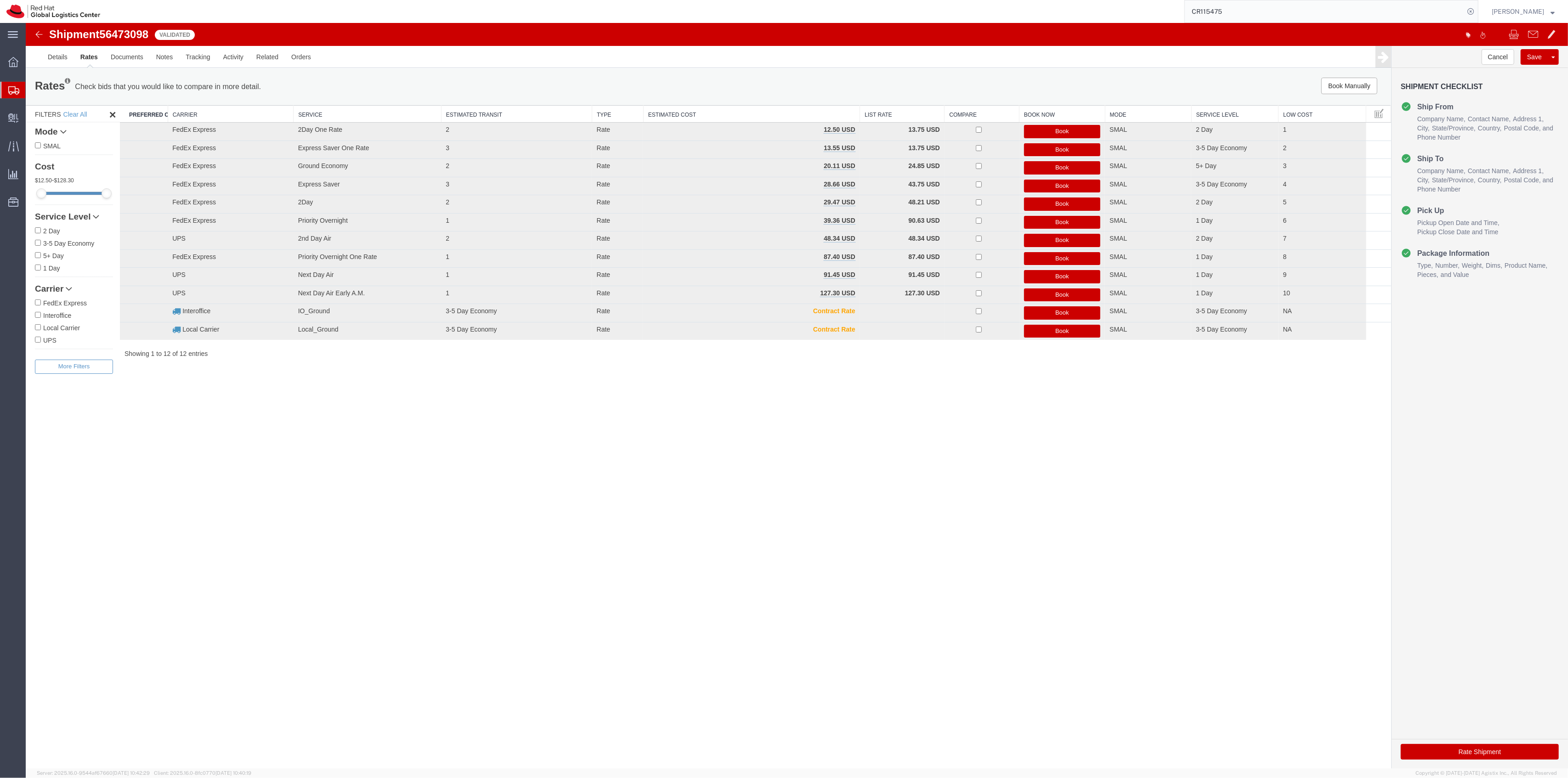
click at [1035, 131] on button "Book" at bounding box center [1062, 131] width 76 height 13
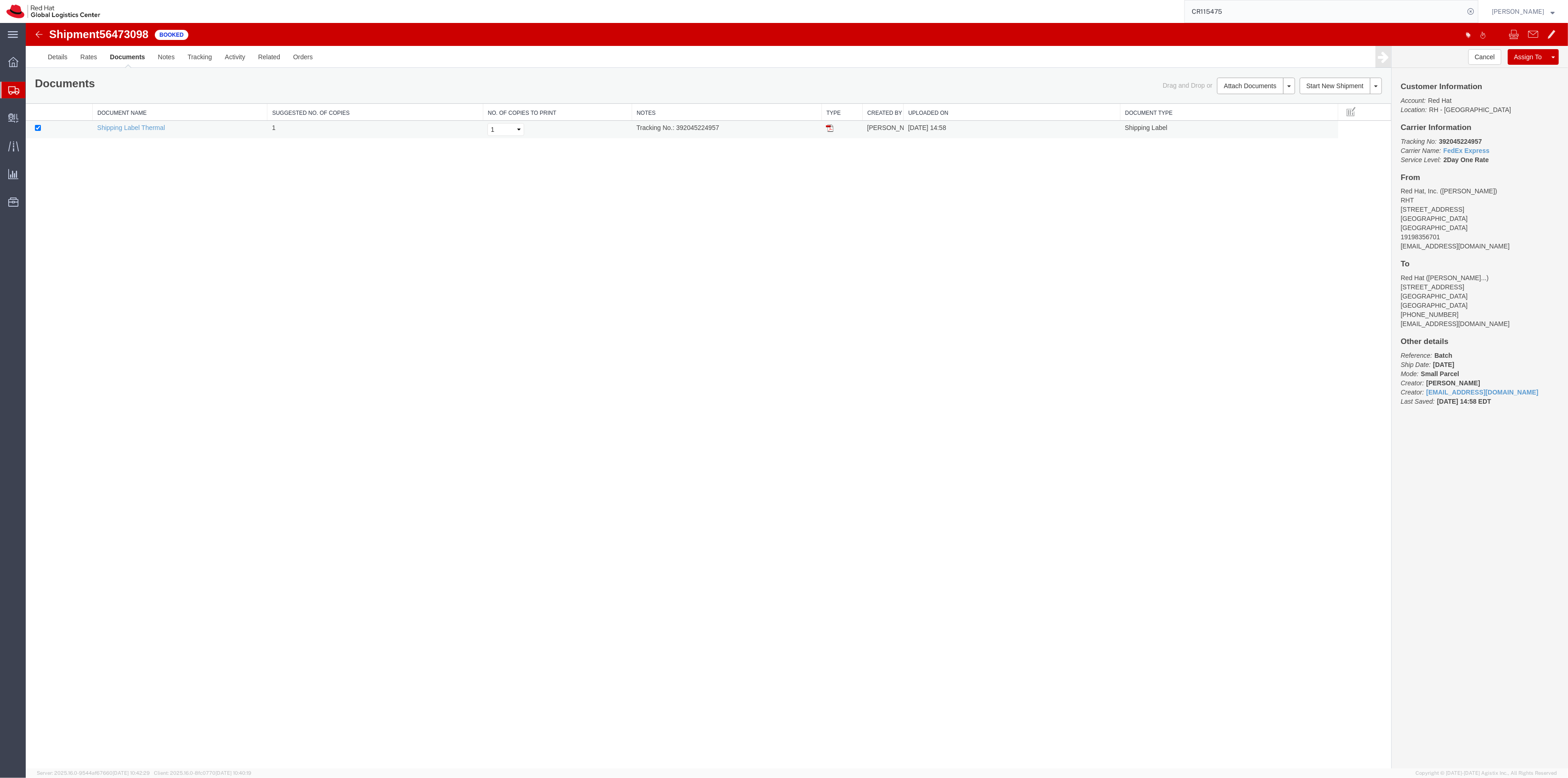
click at [824, 127] on td at bounding box center [842, 130] width 41 height 18
click at [826, 125] on img at bounding box center [830, 128] width 7 height 7
click at [0, 0] on span "Create Delivery" at bounding box center [0, 0] width 0 height 0
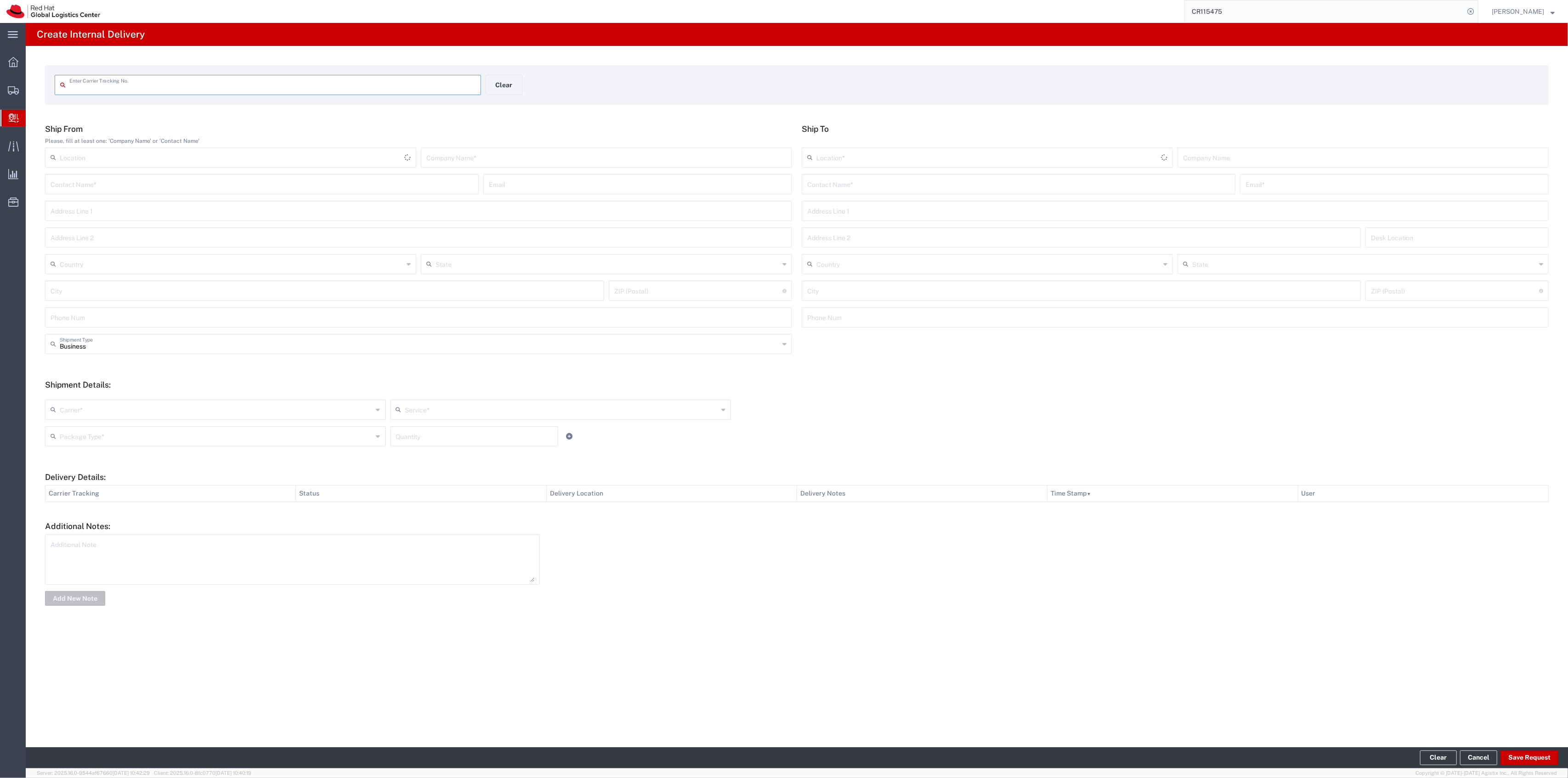
click at [212, 74] on form "Enter Carrier Tracking No. Clear" at bounding box center [797, 85] width 1504 height 39
click at [210, 94] on div "Enter Carrier Tracking No." at bounding box center [268, 85] width 426 height 20
click at [208, 87] on input "text" at bounding box center [272, 85] width 406 height 16
type input "TBA"
